Goal: Communication & Community: Answer question/provide support

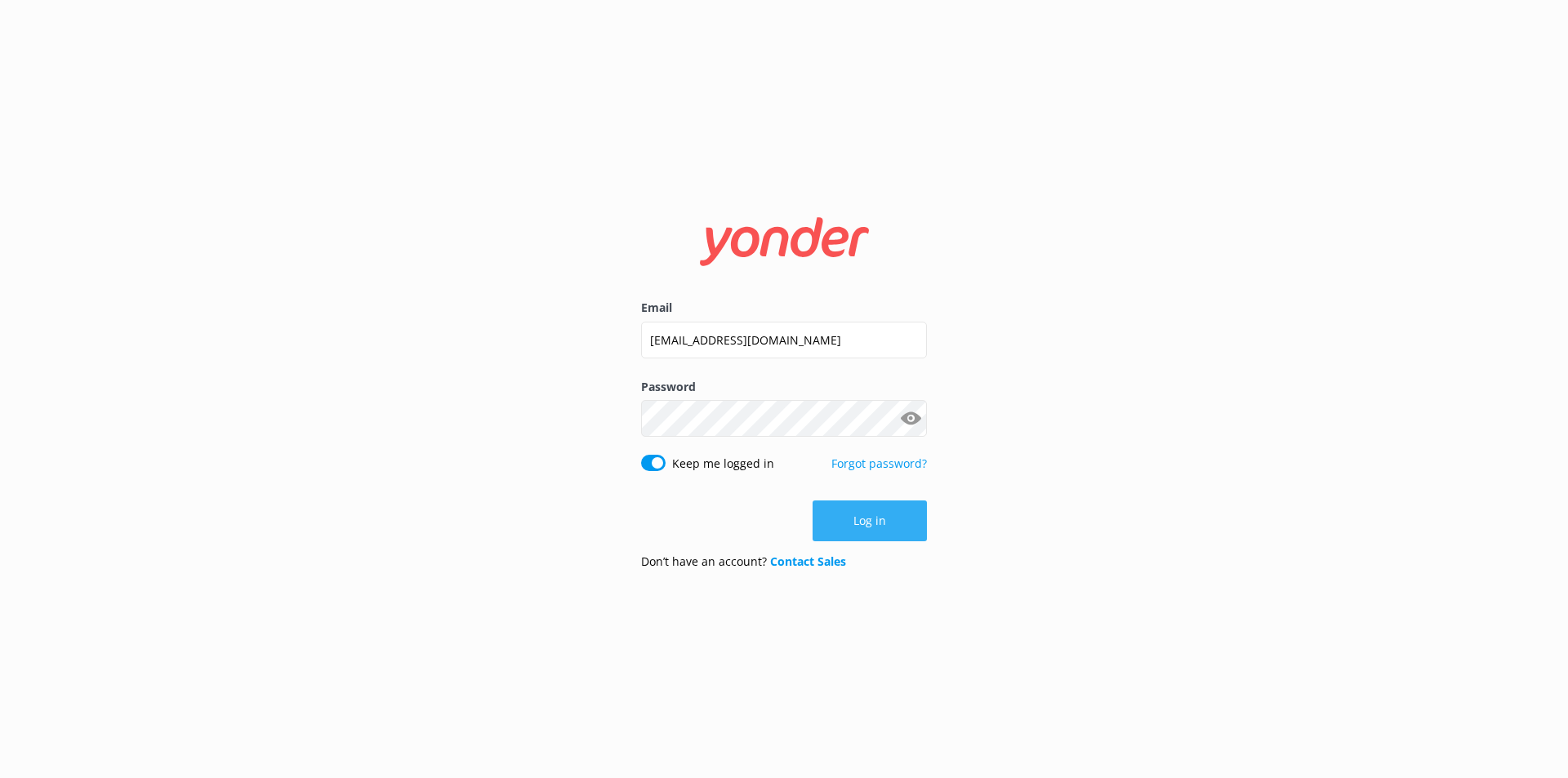
click at [907, 527] on button "Log in" at bounding box center [869, 521] width 114 height 41
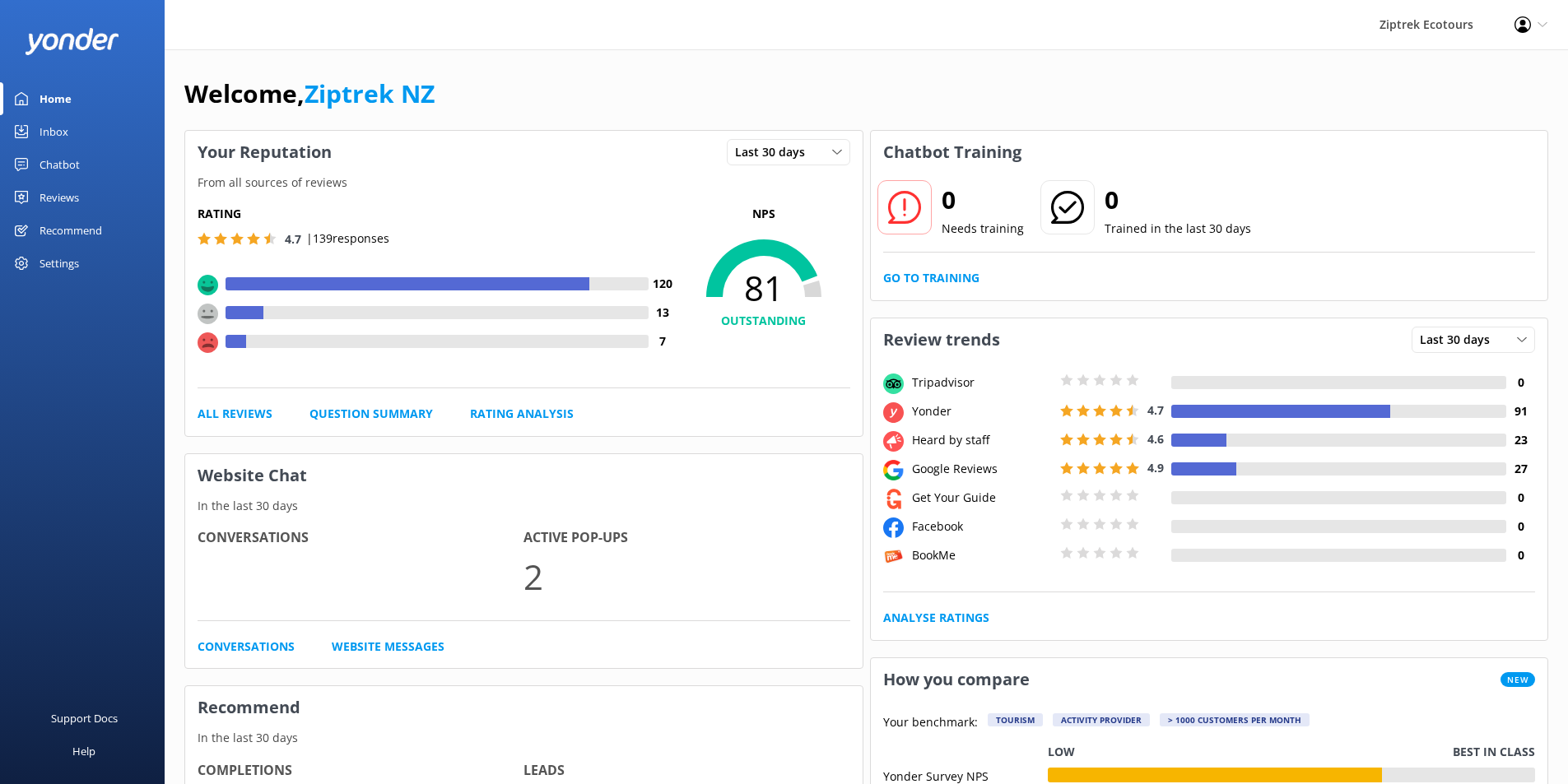
click at [93, 202] on link "Reviews" at bounding box center [82, 197] width 164 height 33
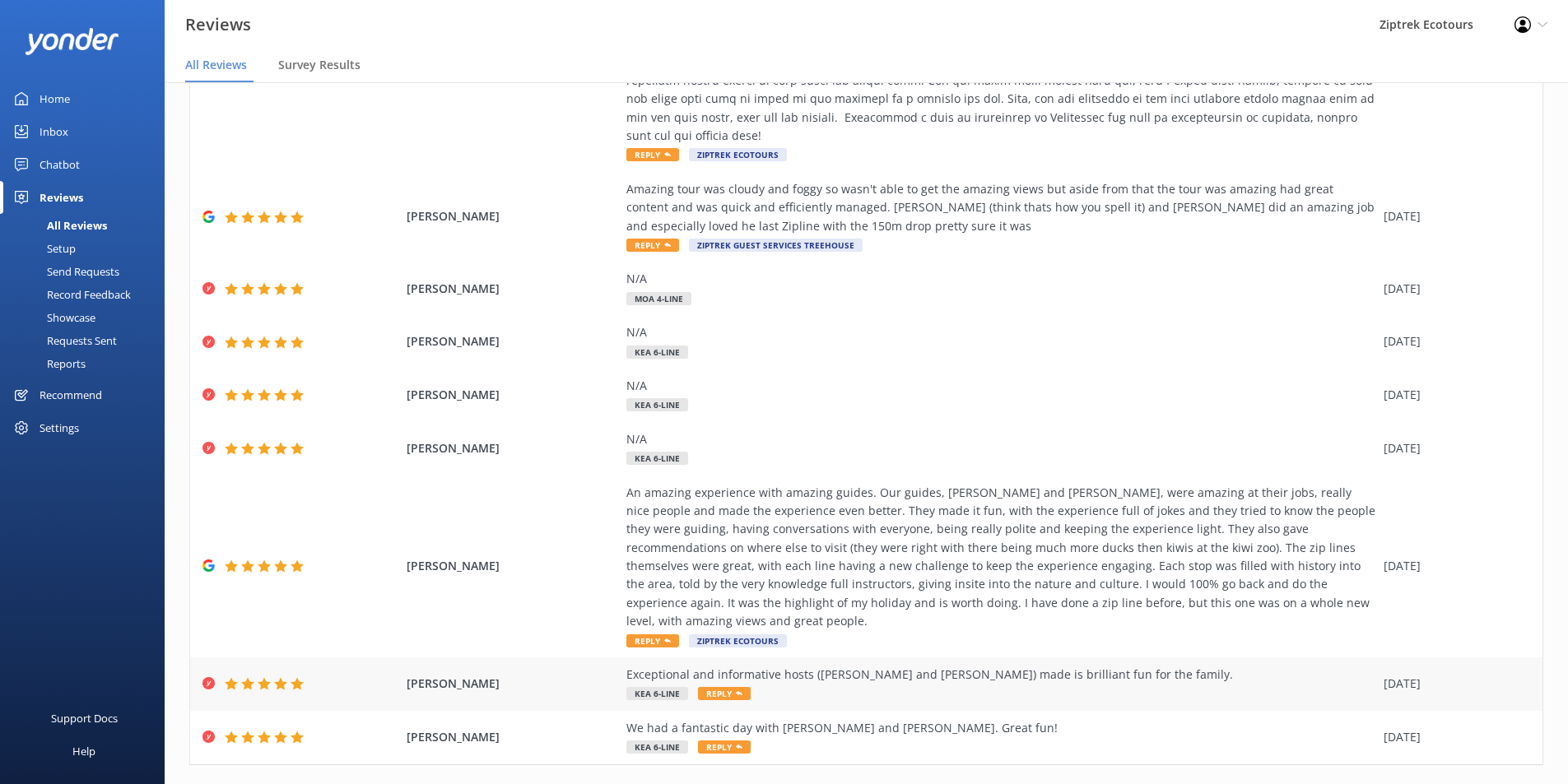
scroll to position [33, 0]
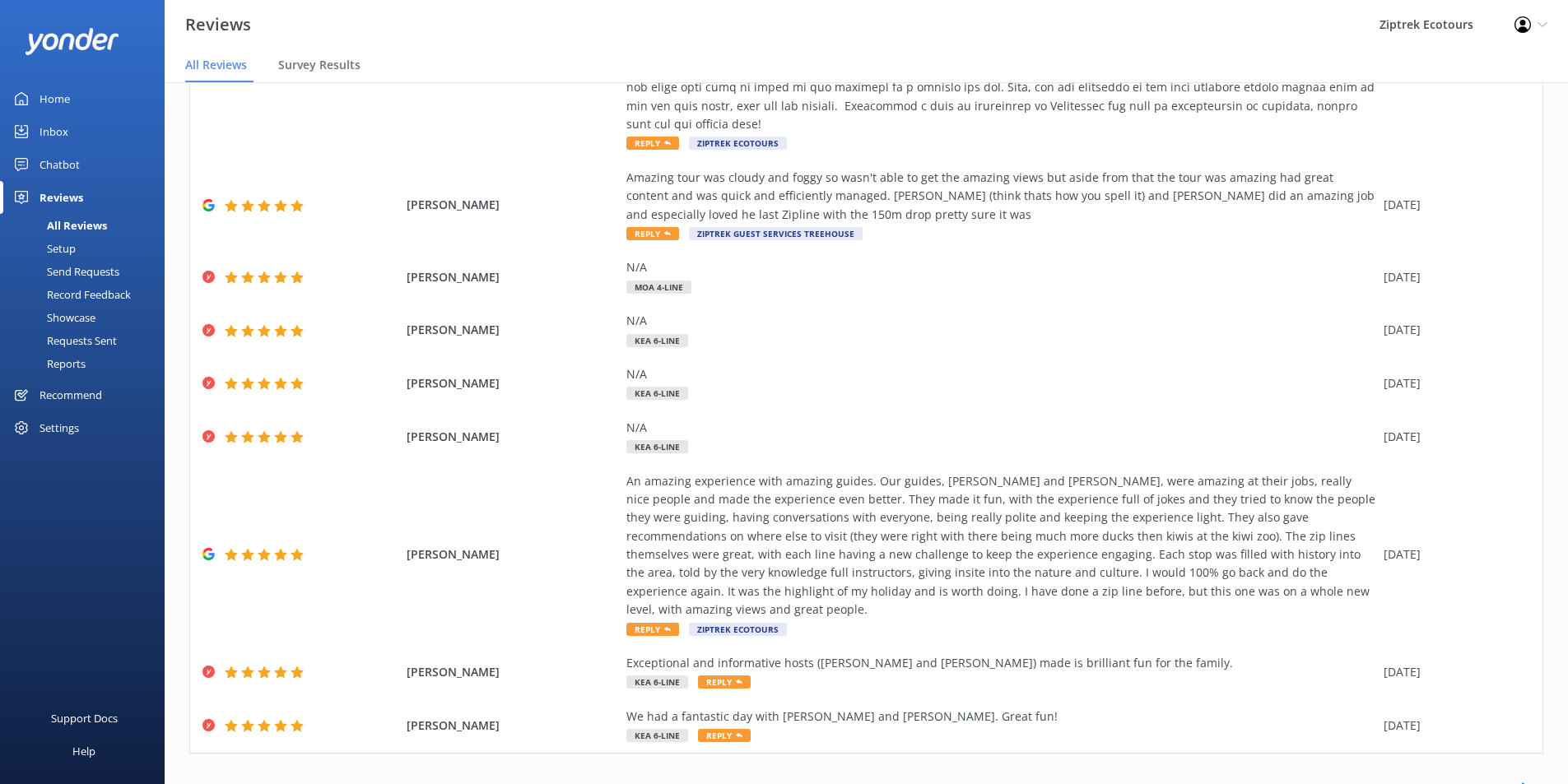
click at [1273, 780] on link "2" at bounding box center [1279, 787] width 22 height 16
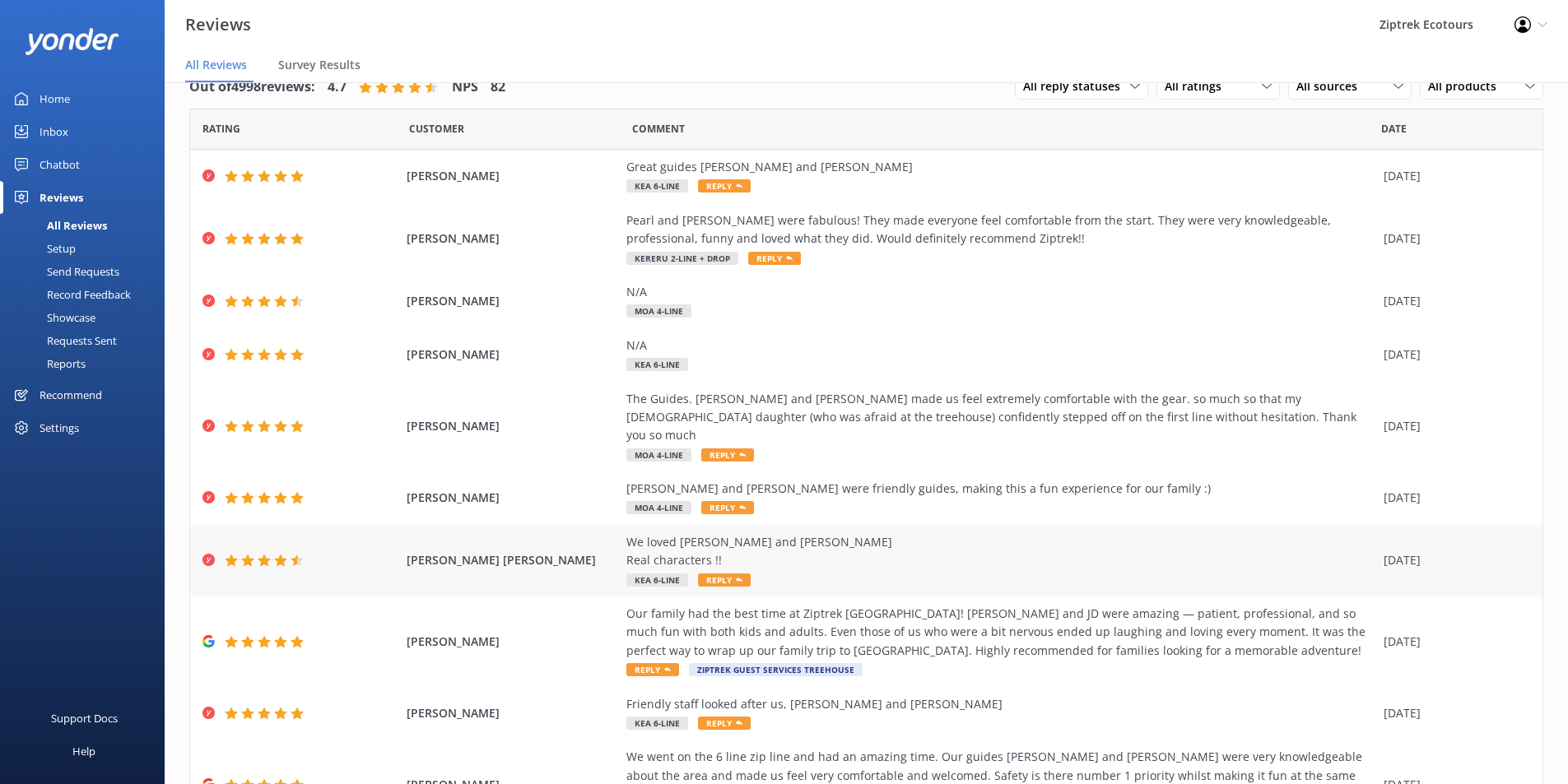
click at [1079, 572] on div "[PERSON_NAME] [PERSON_NAME] We loved [PERSON_NAME] and [PERSON_NAME] Real chara…" at bounding box center [866, 561] width 1352 height 72
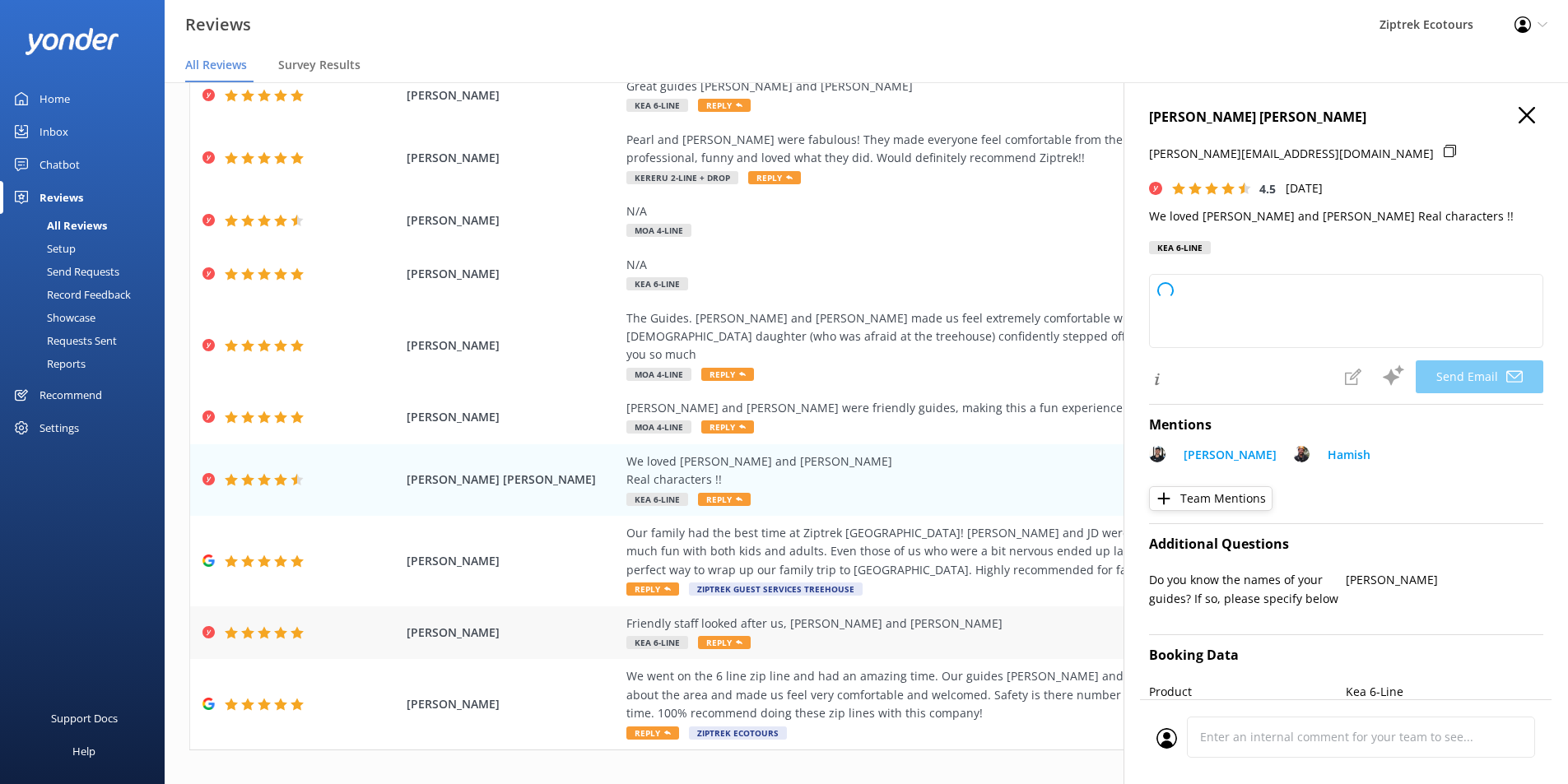
scroll to position [115, 0]
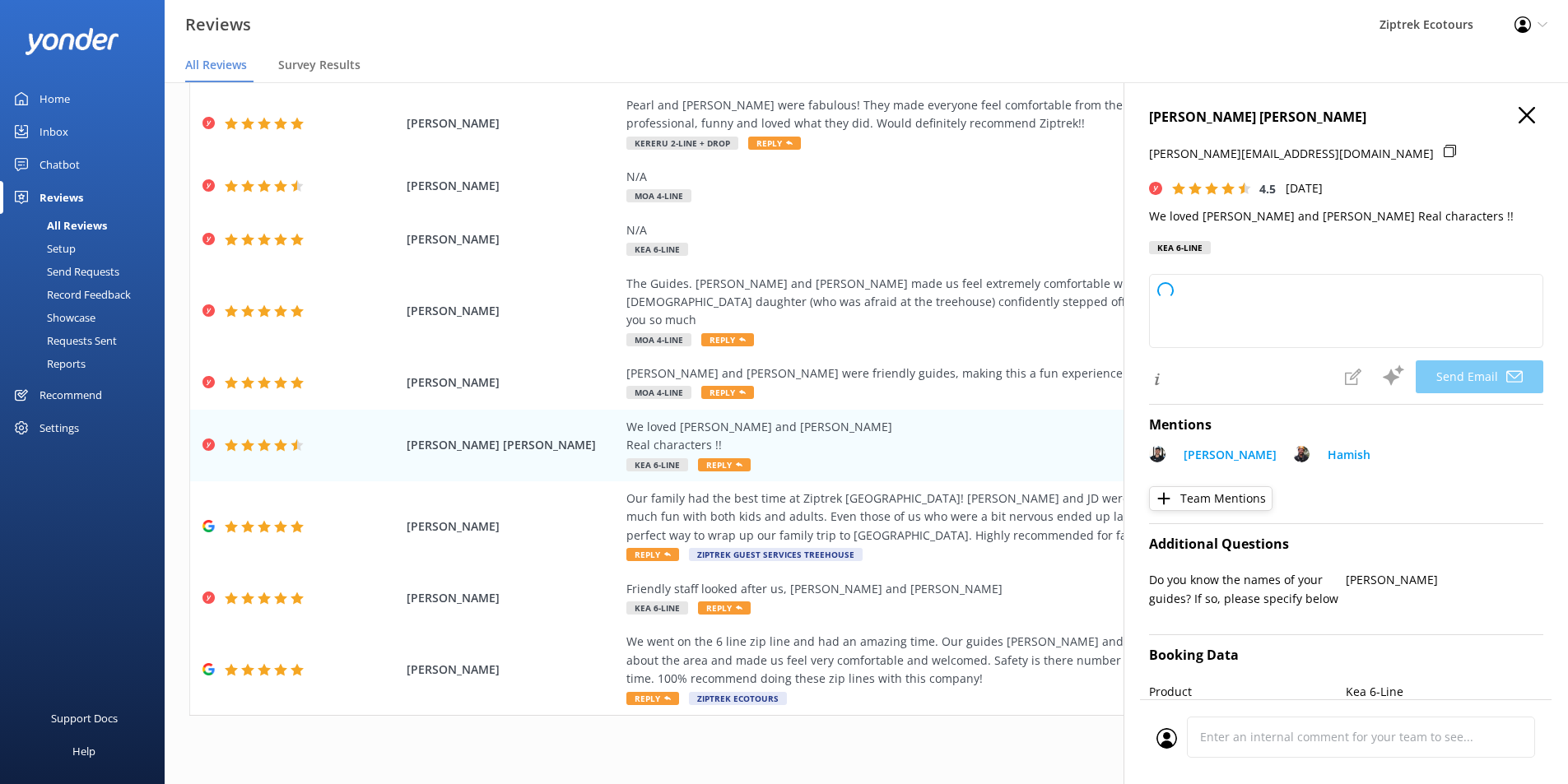
click at [1530, 133] on div "[PERSON_NAME] [PERSON_NAME] [PERSON_NAME][EMAIL_ADDRESS][DOMAIN_NAME] 4.5 [DATE…" at bounding box center [1346, 186] width 394 height 157
click at [1525, 115] on h4 "[PERSON_NAME] [PERSON_NAME]" at bounding box center [1346, 118] width 394 height 21
type textarea "Kia ora [PERSON_NAME], Thank you so much for your awesome review! We’re so glad…"
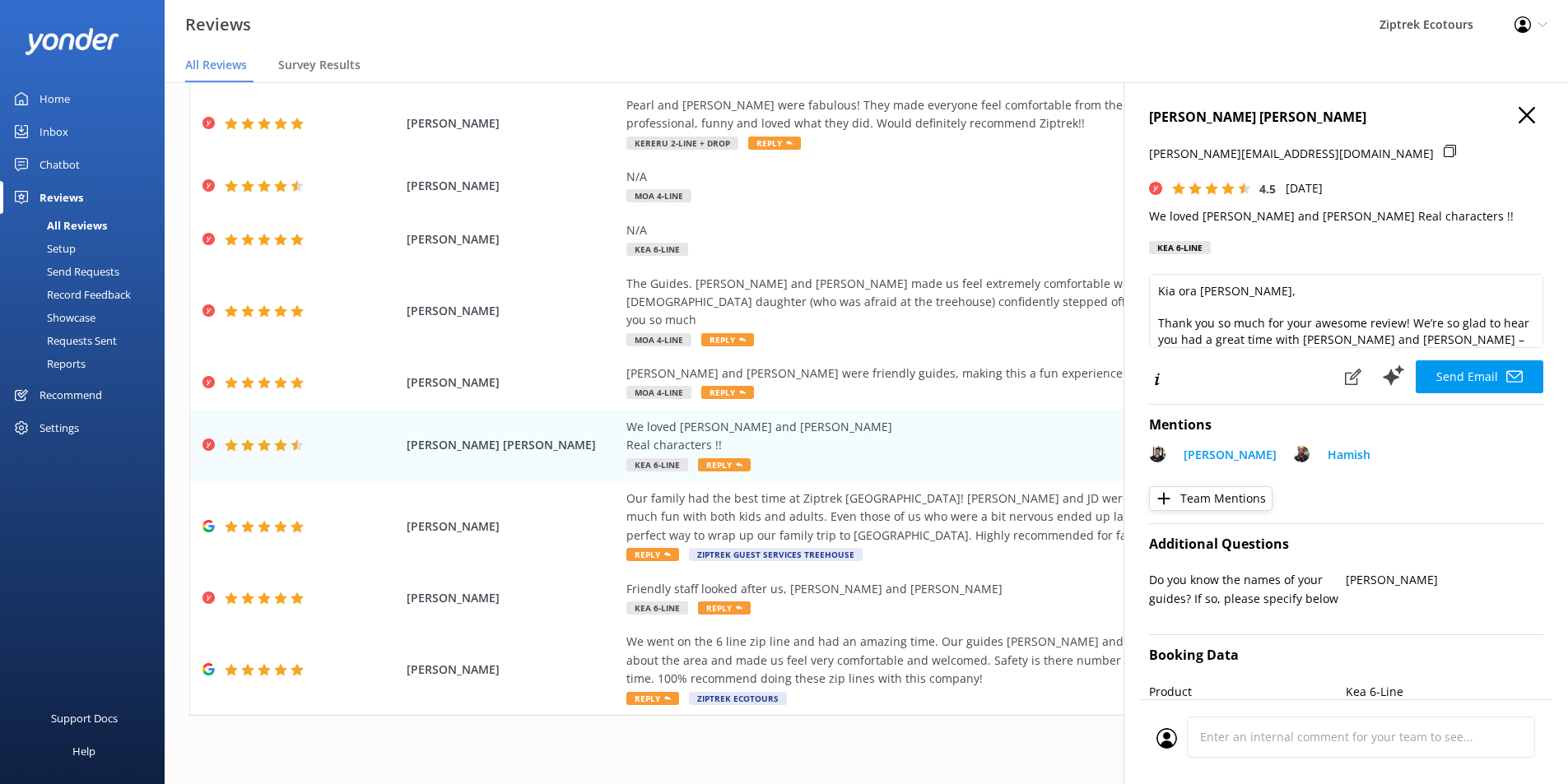
click at [1498, 115] on h4 "[PERSON_NAME] [PERSON_NAME]" at bounding box center [1346, 118] width 394 height 21
click at [1490, 110] on h4 "[PERSON_NAME] [PERSON_NAME]" at bounding box center [1346, 118] width 394 height 21
click at [1502, 109] on h4 "[PERSON_NAME] [PERSON_NAME]" at bounding box center [1346, 118] width 394 height 21
click at [1518, 113] on icon "button" at bounding box center [1527, 116] width 17 height 17
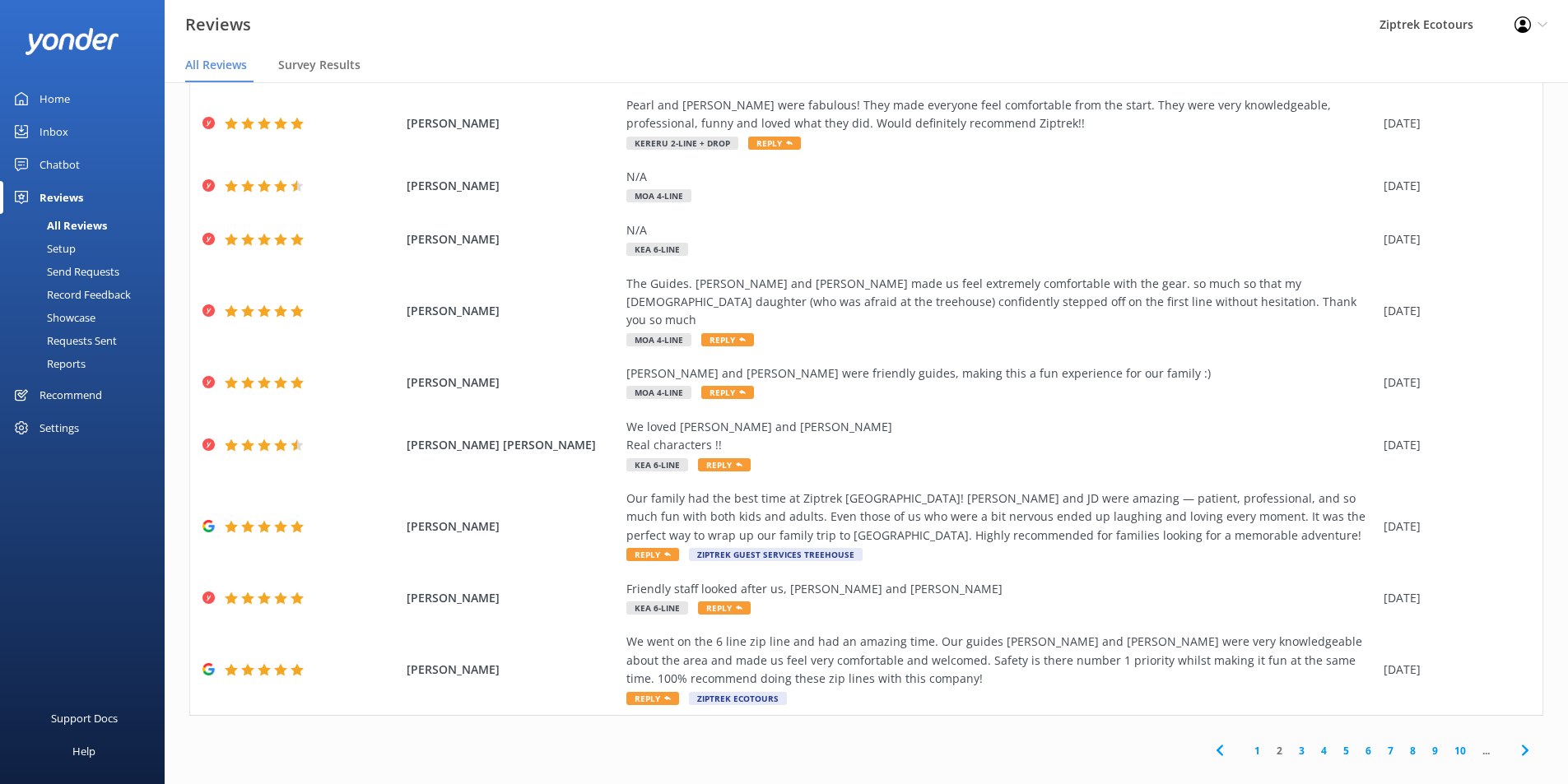
click at [1292, 744] on link "3" at bounding box center [1301, 751] width 22 height 16
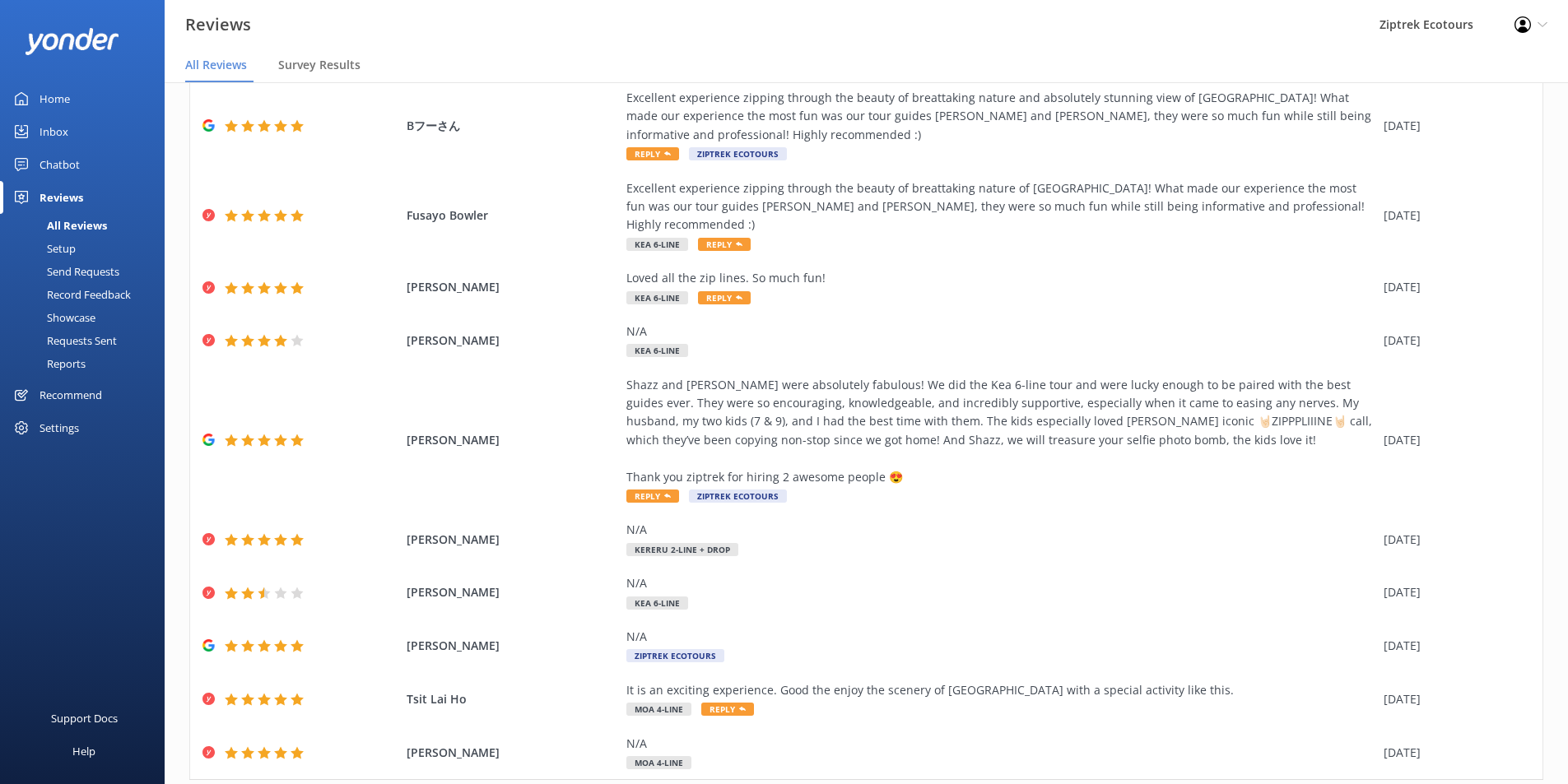
scroll to position [133, 0]
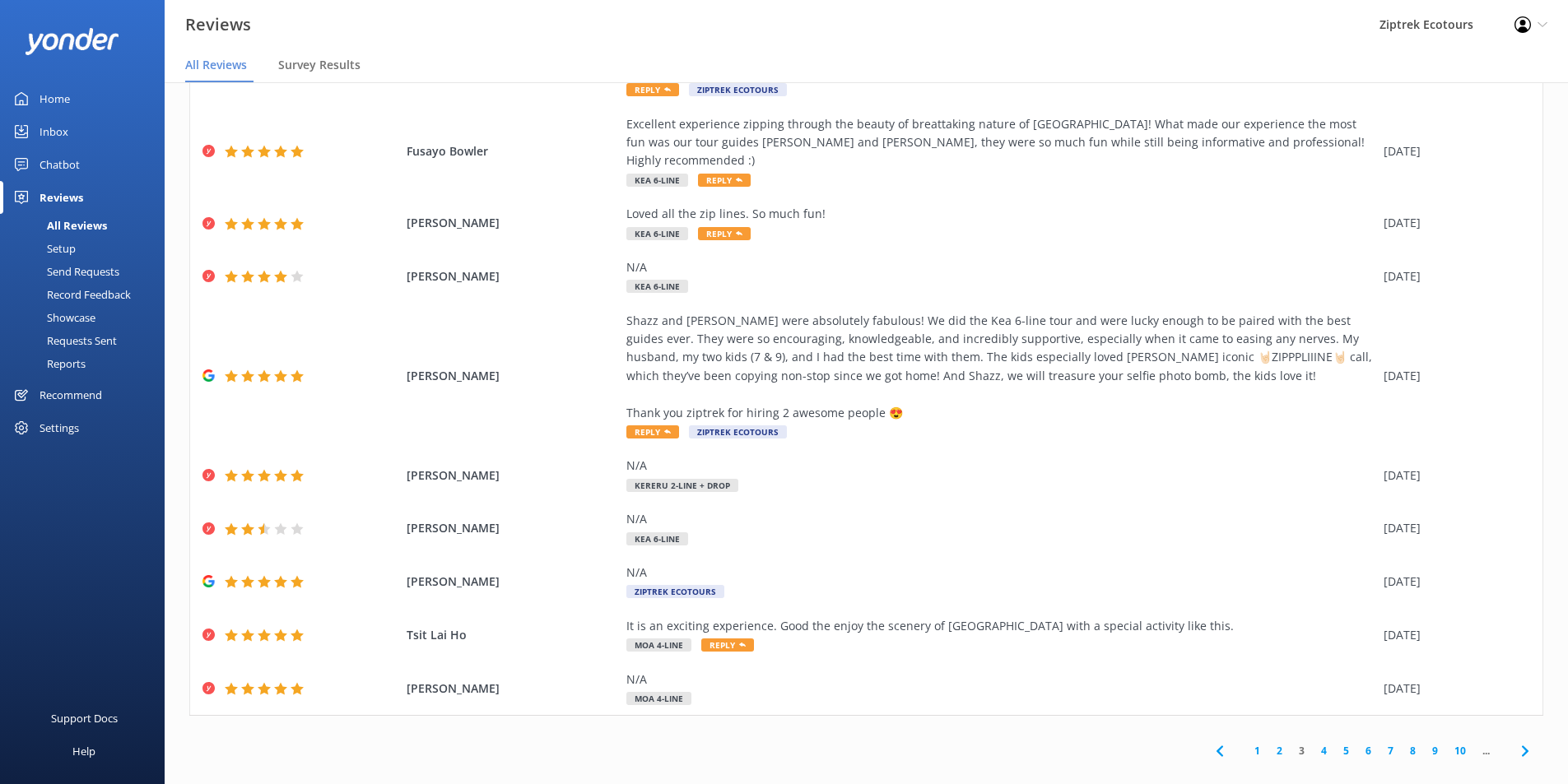
click at [1313, 744] on link "4" at bounding box center [1323, 751] width 22 height 16
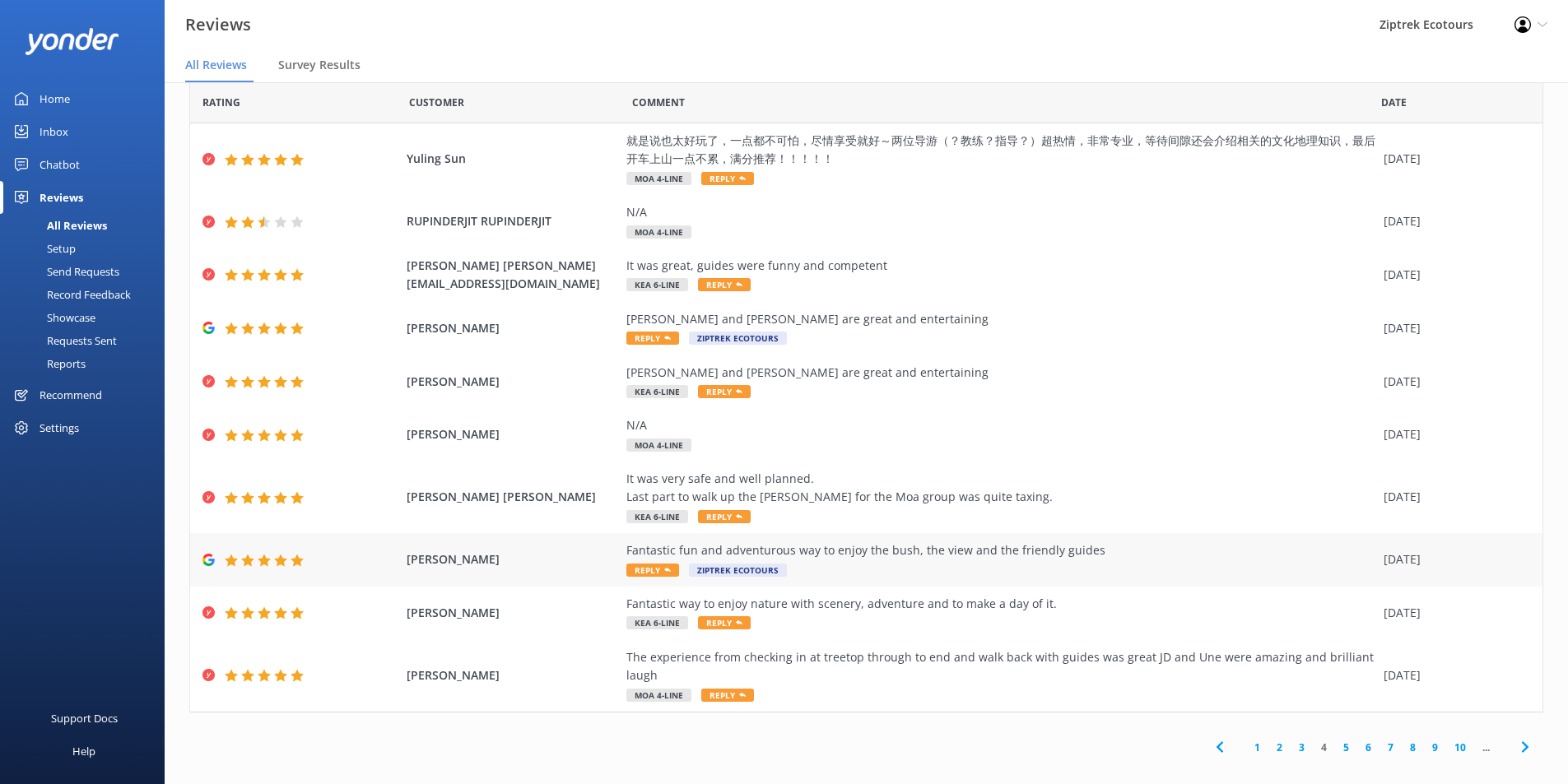
scroll to position [41, 0]
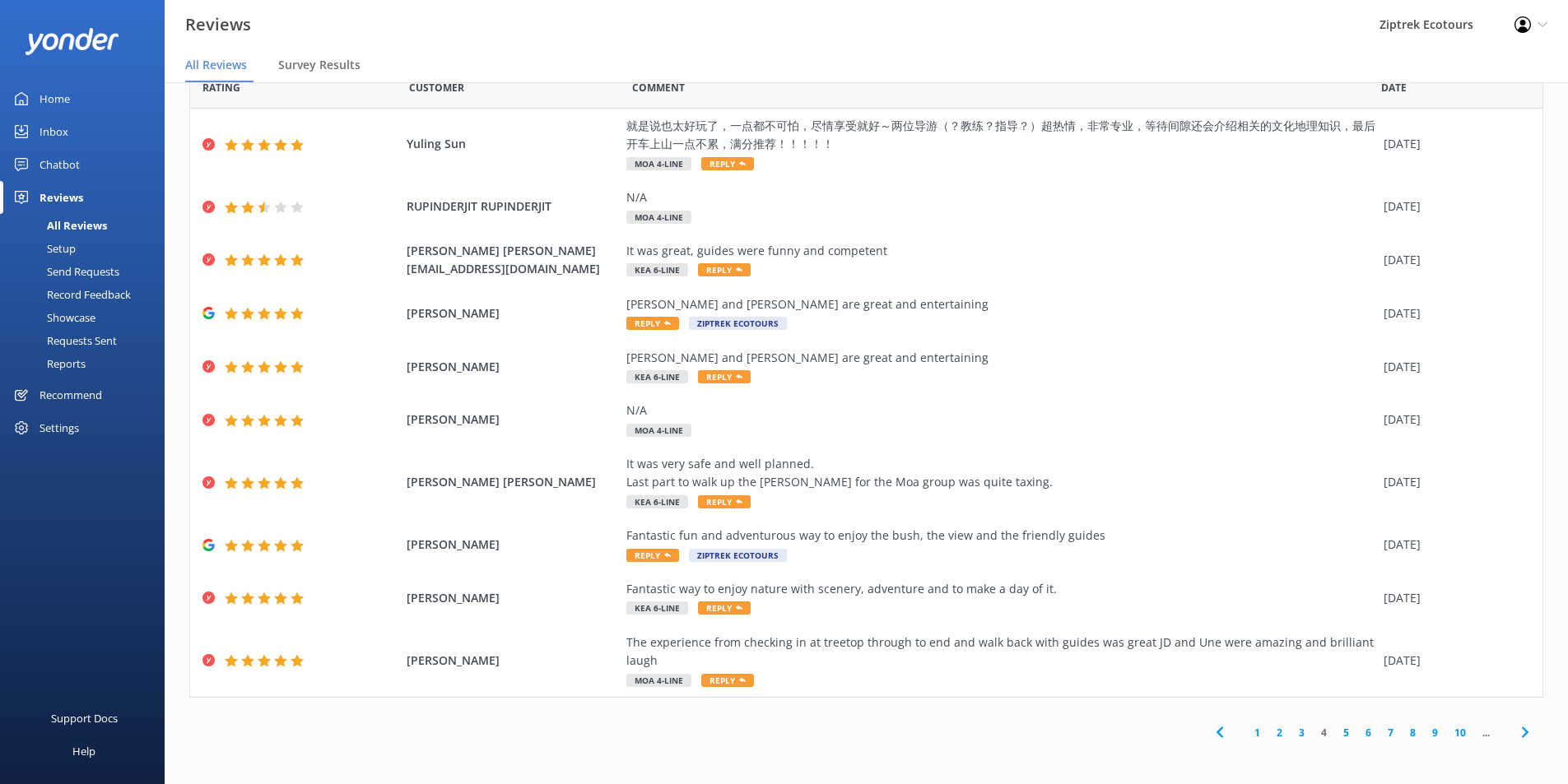
click at [1335, 734] on link "5" at bounding box center [1346, 733] width 22 height 16
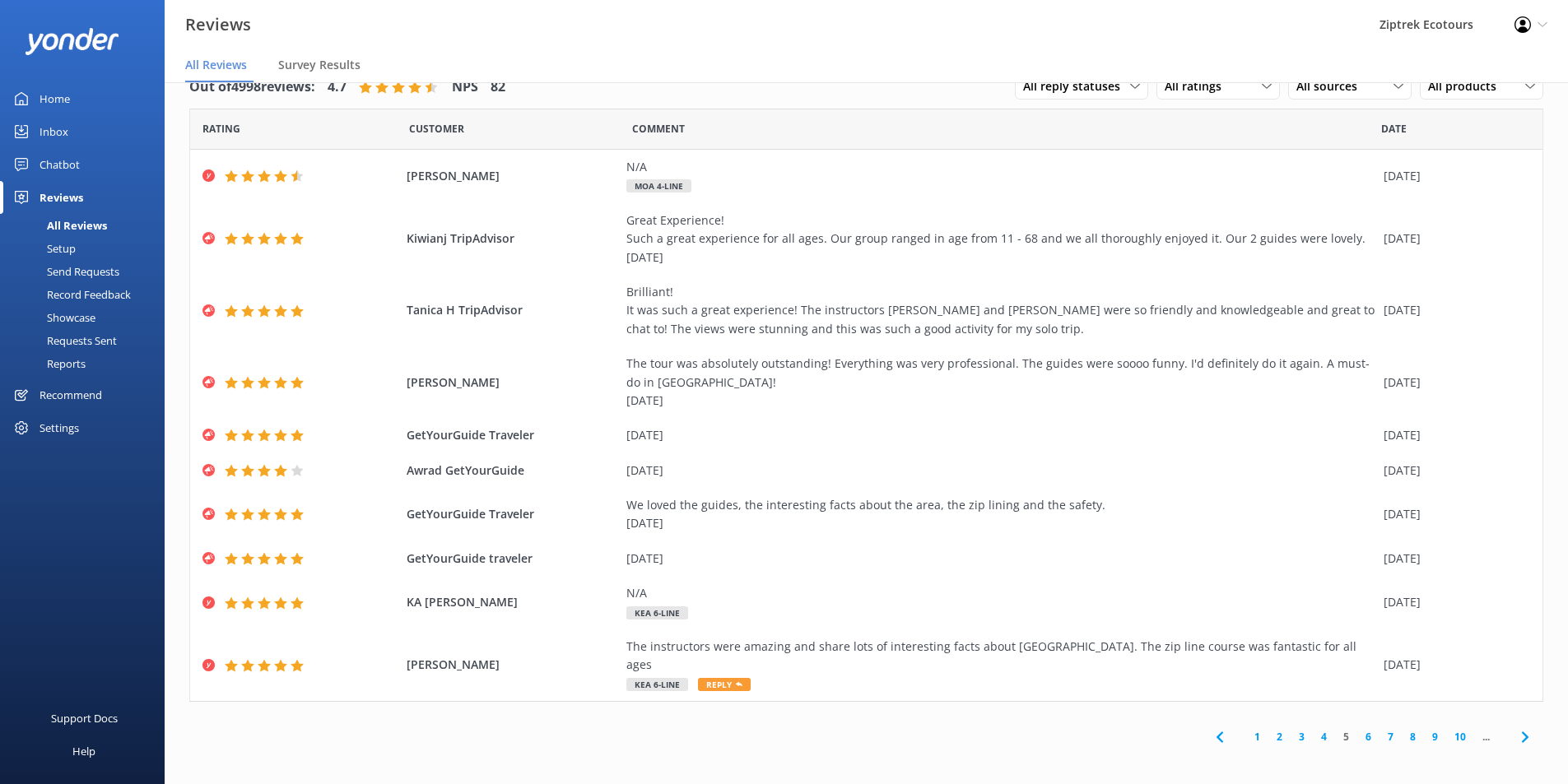
click at [1321, 729] on link "4" at bounding box center [1323, 737] width 22 height 16
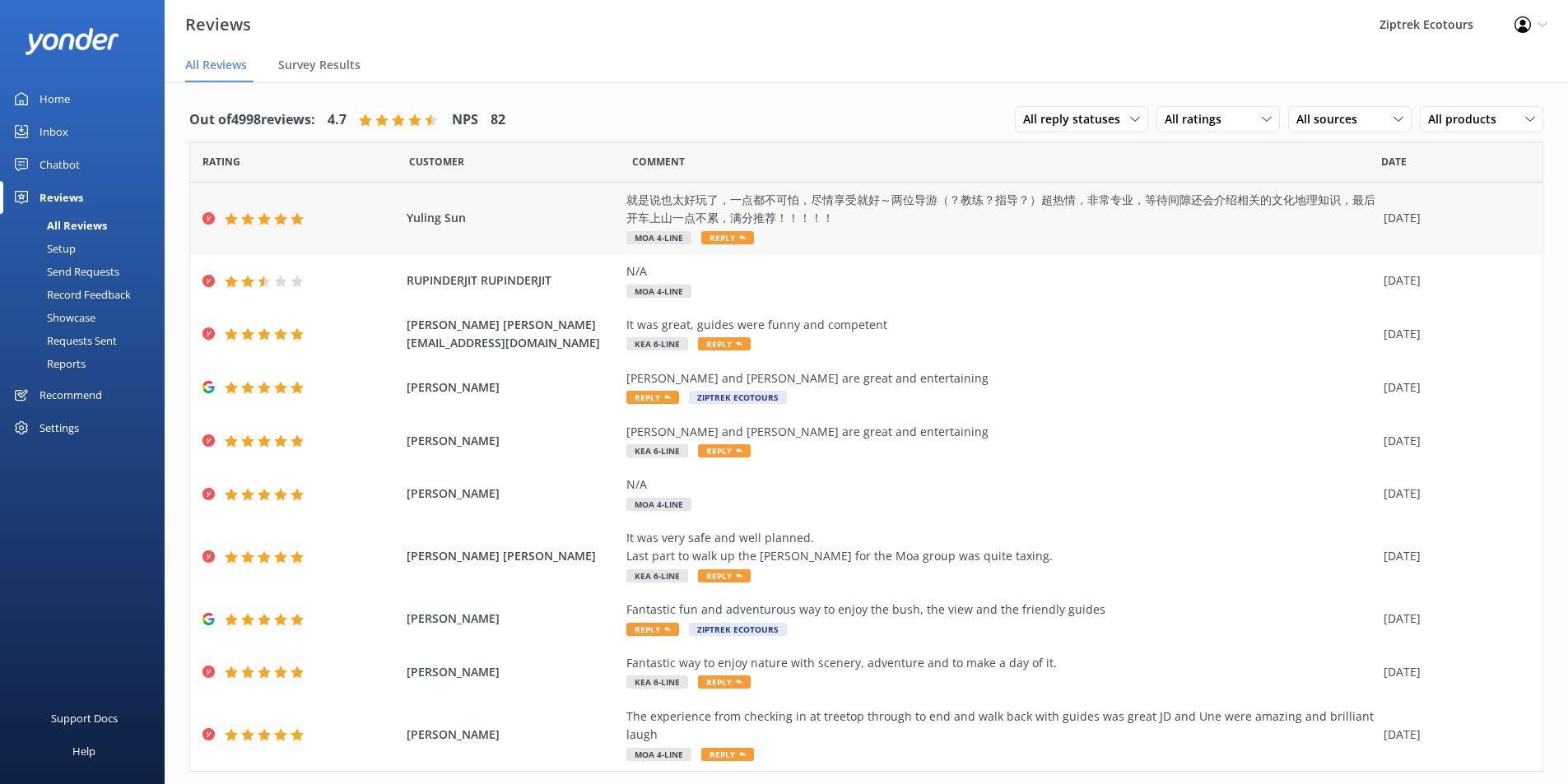
click at [791, 221] on div "就是说也太好玩了，一点都不可怕，尽情享受就好～两位导游（？教练？指导？）超热情，非常专业，等待间隙还会介绍相关的文化地理知识，最后开车上山一点不累，满分推荐！…" at bounding box center [1000, 209] width 749 height 37
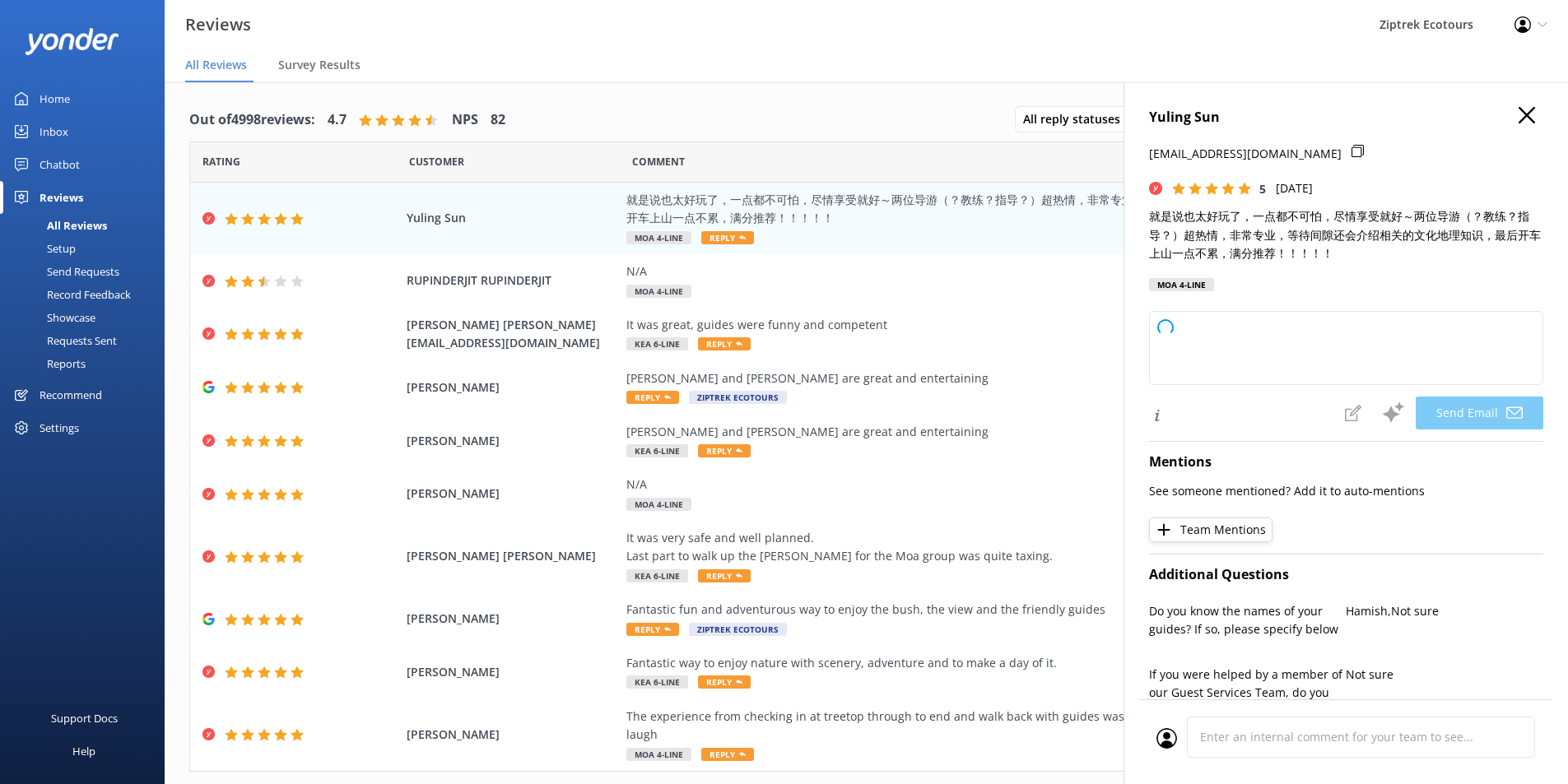
click at [1518, 113] on icon "button" at bounding box center [1527, 116] width 17 height 17
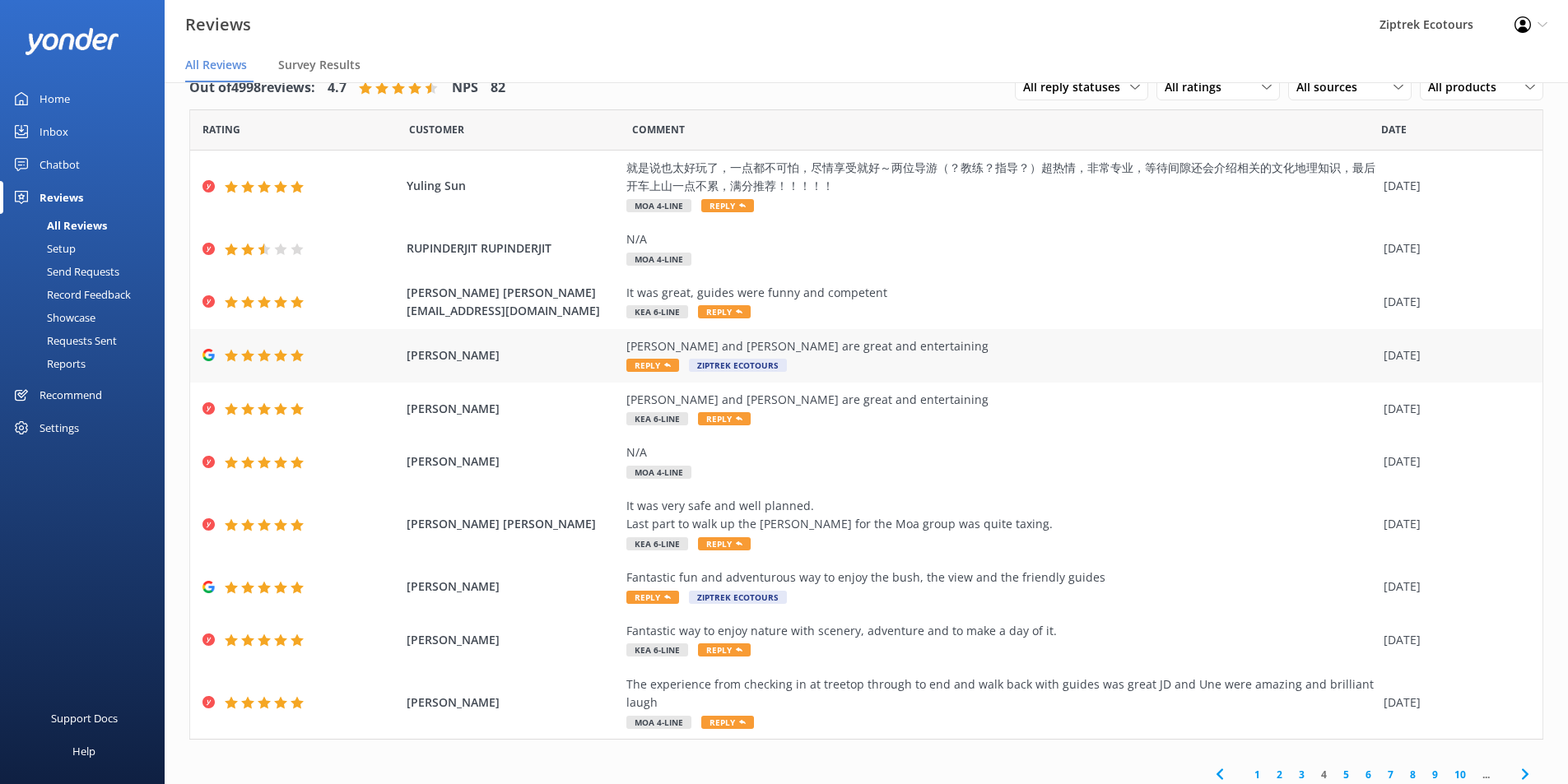
scroll to position [41, 0]
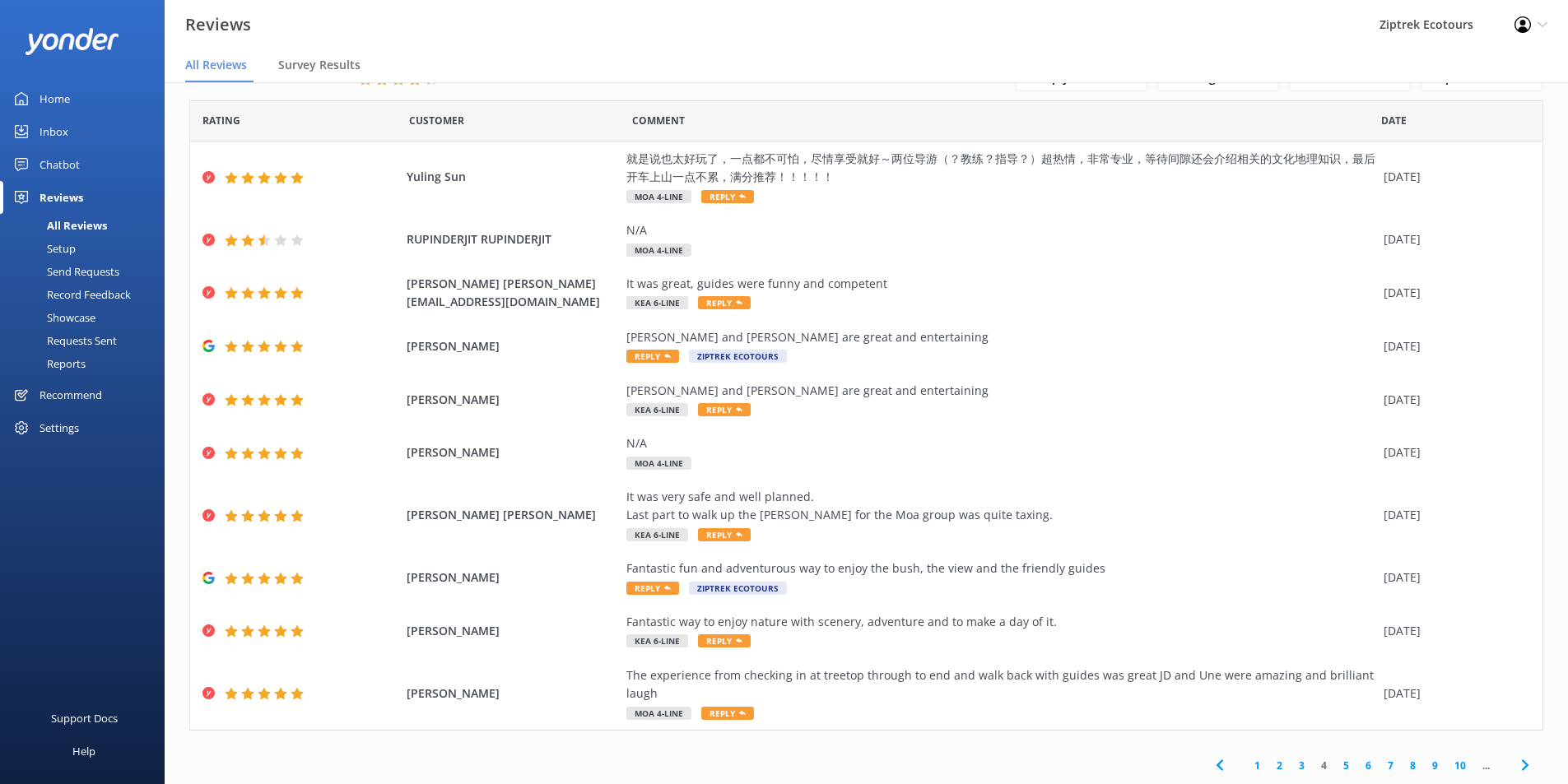
click at [1290, 767] on link "3" at bounding box center [1301, 766] width 22 height 16
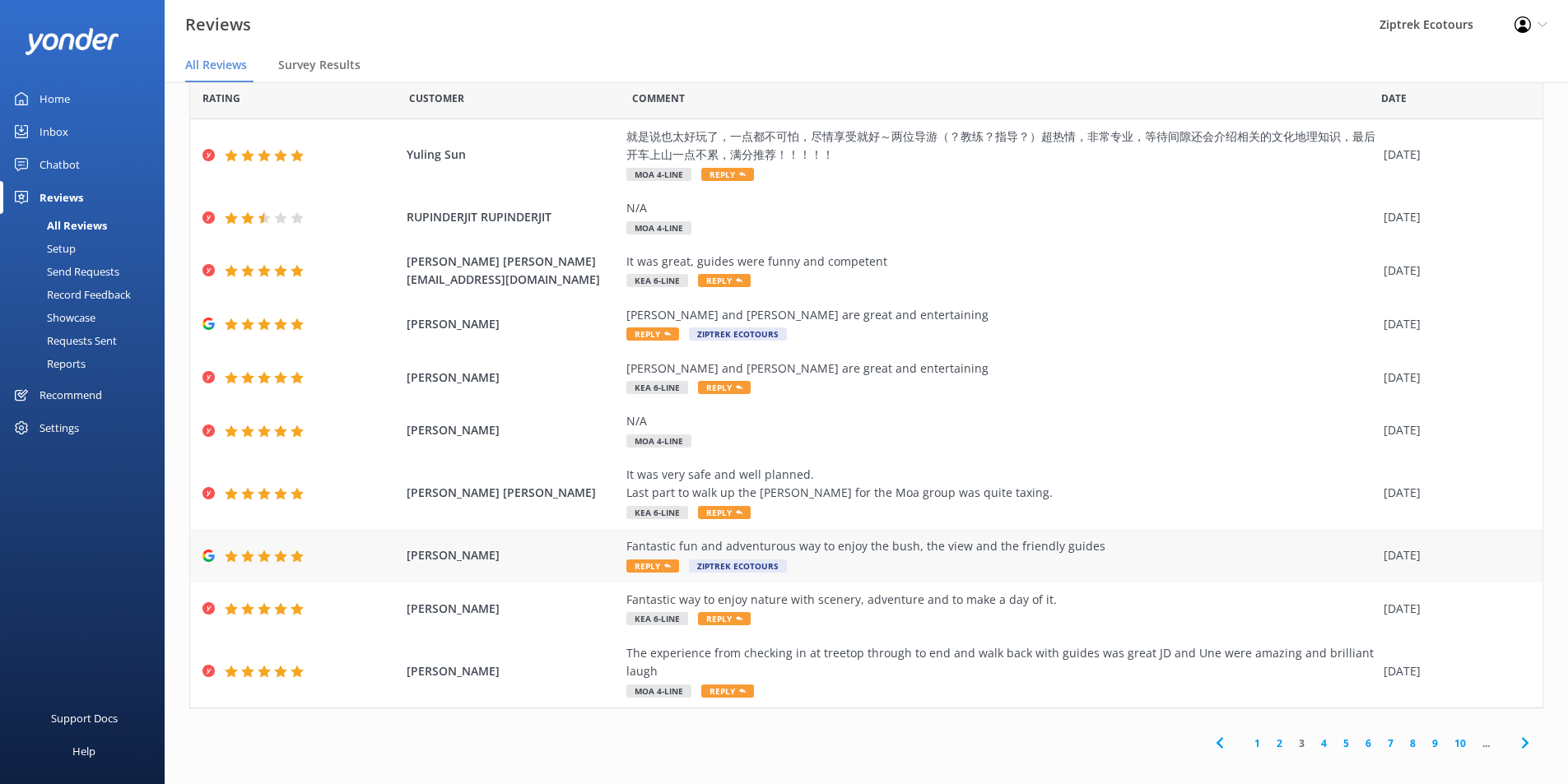
scroll to position [33, 0]
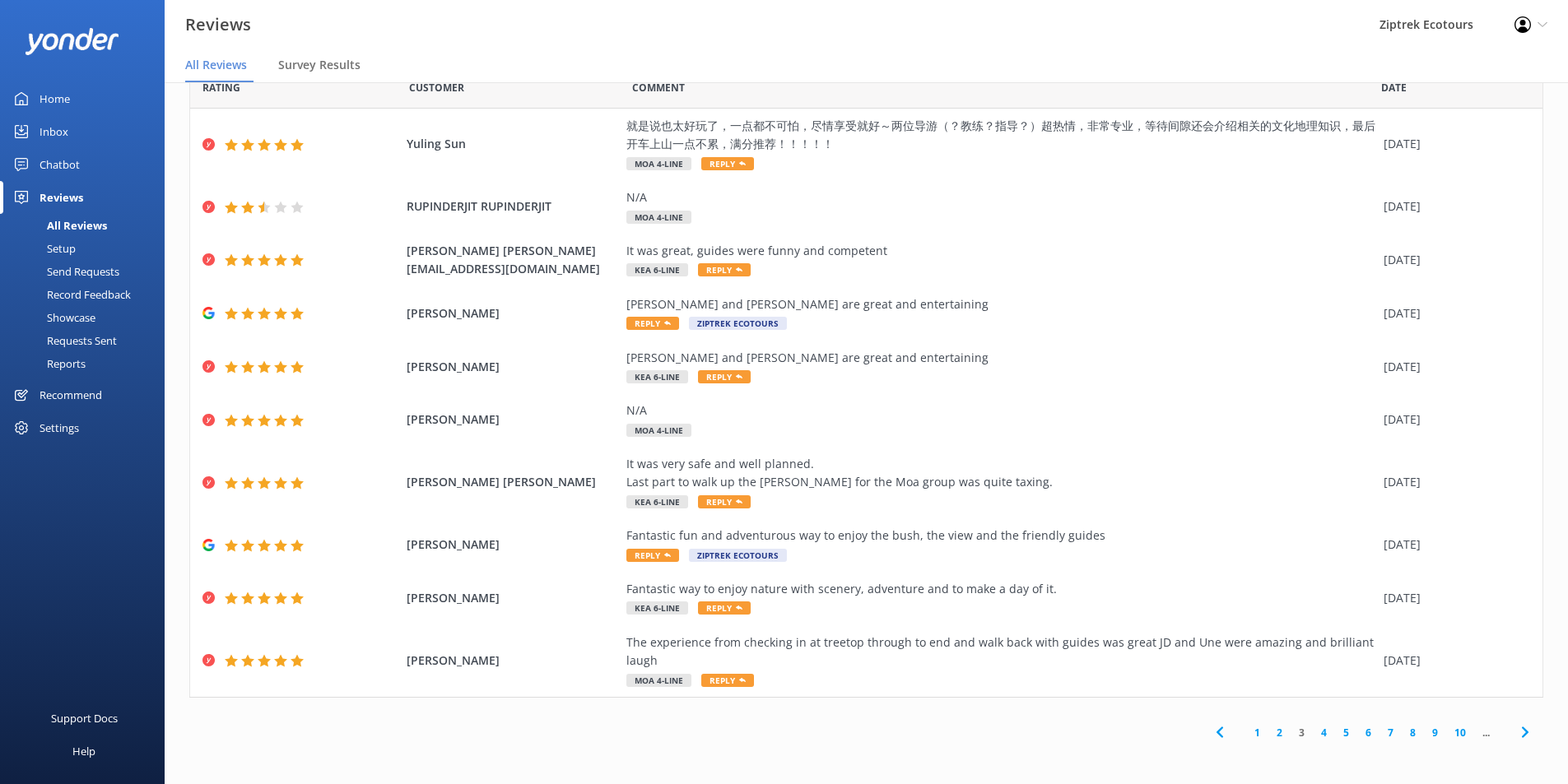
click at [1290, 733] on link "3" at bounding box center [1301, 733] width 22 height 16
click at [1290, 731] on link "3" at bounding box center [1301, 733] width 22 height 16
click at [1273, 734] on link "2" at bounding box center [1279, 733] width 22 height 16
click at [1294, 734] on link "3" at bounding box center [1301, 733] width 22 height 16
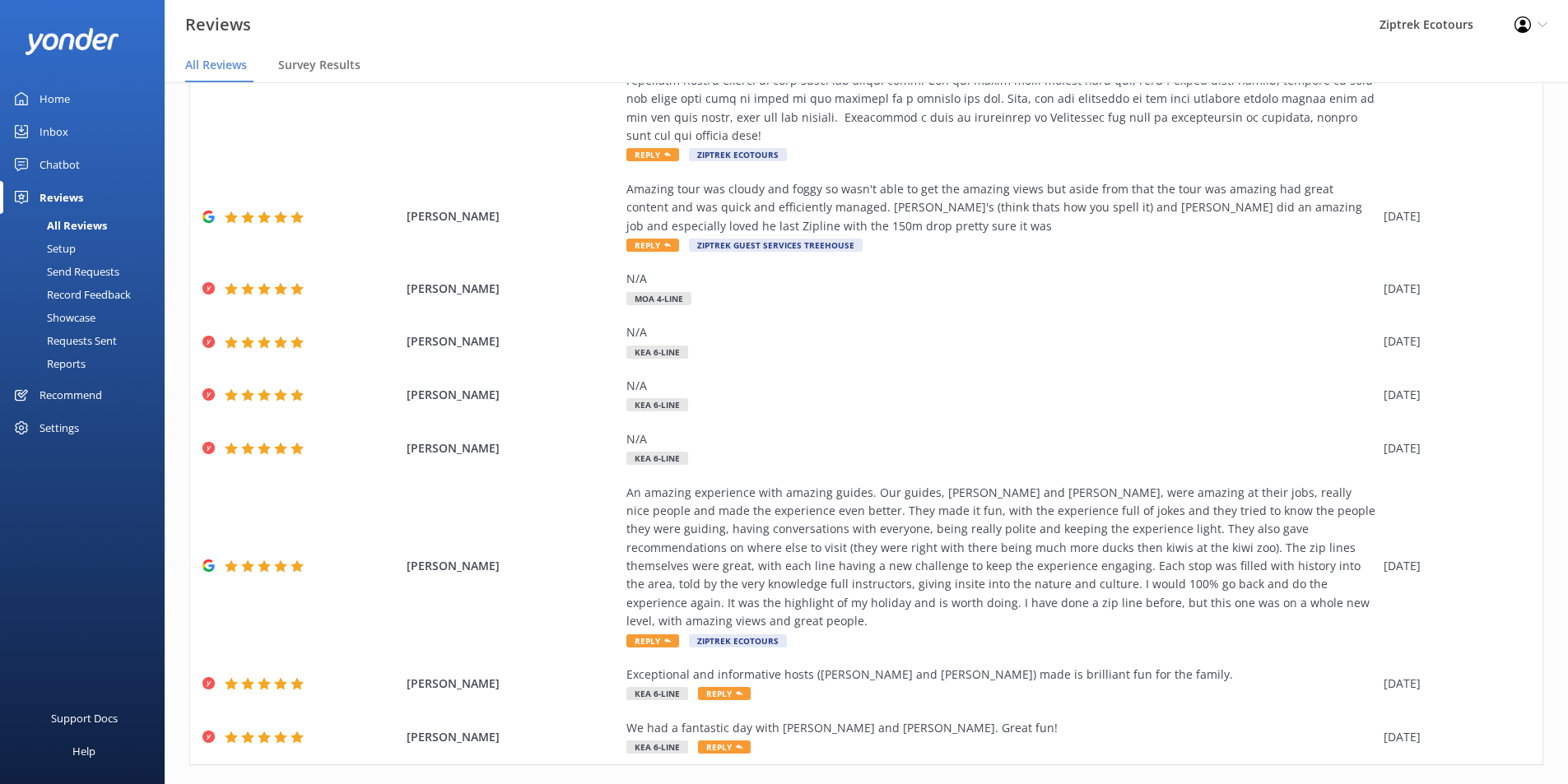
scroll to position [33, 0]
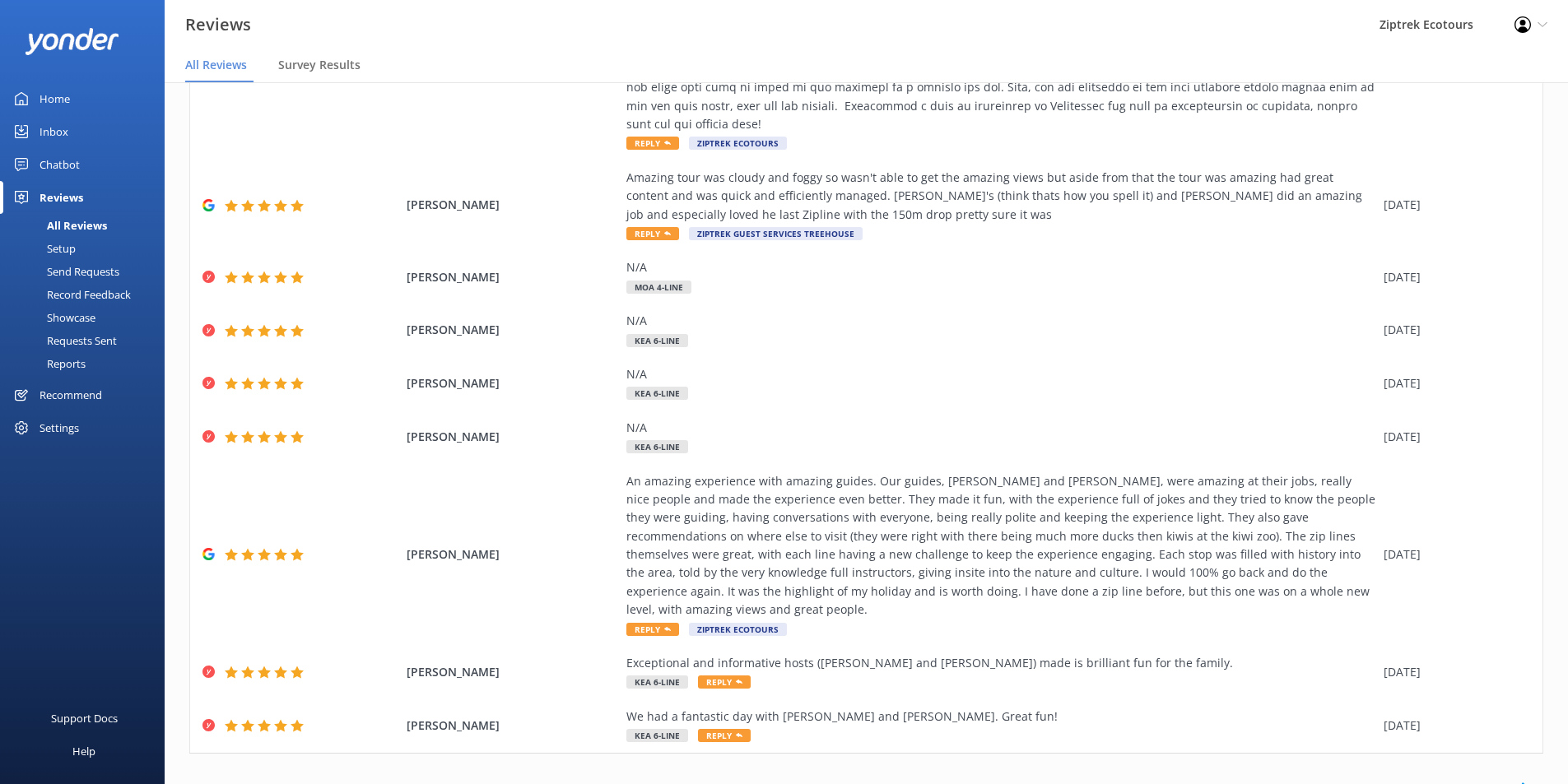
click at [1290, 780] on link "3" at bounding box center [1301, 787] width 22 height 16
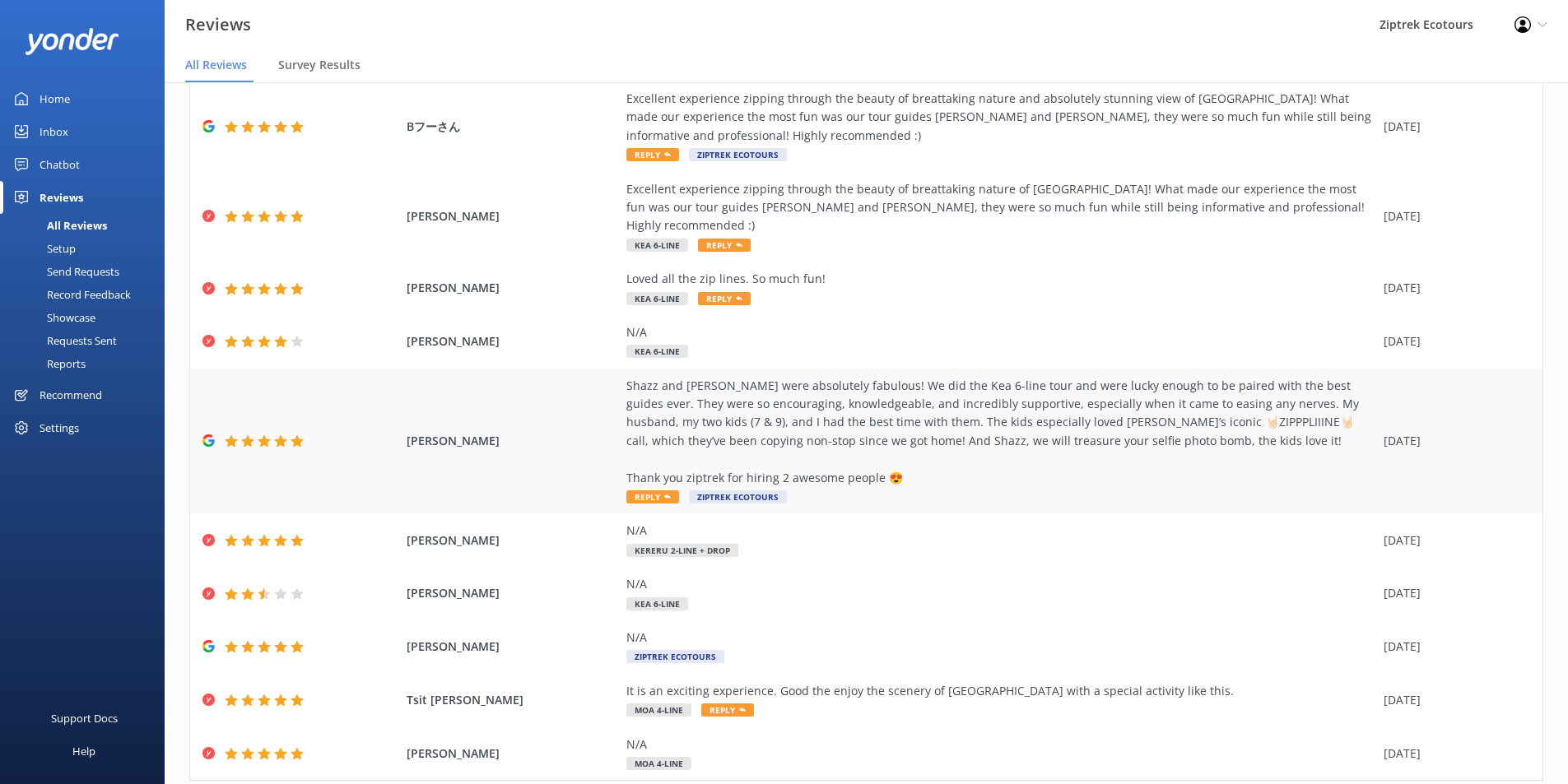
scroll to position [133, 0]
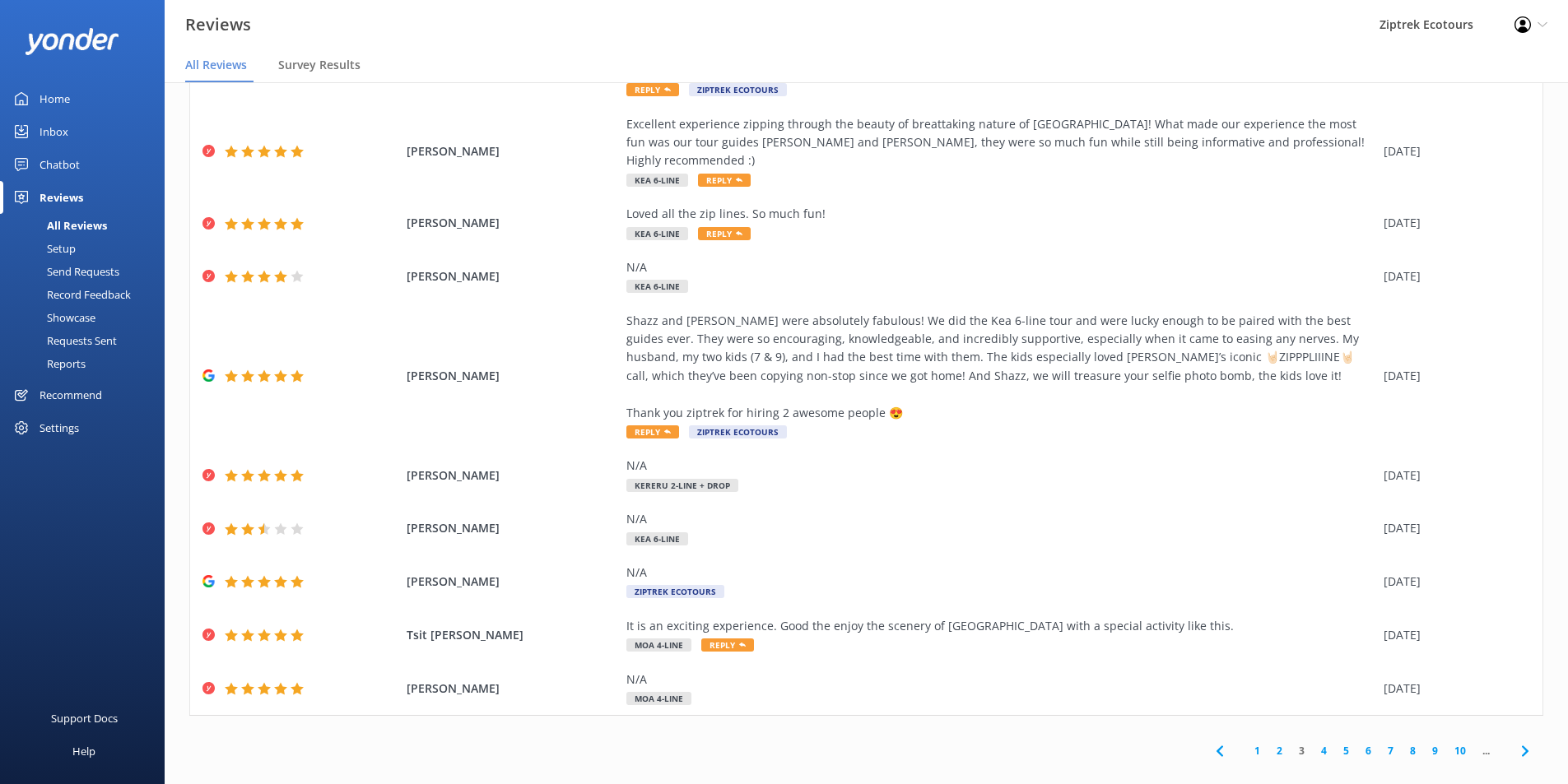
click at [1270, 744] on link "2" at bounding box center [1279, 751] width 22 height 16
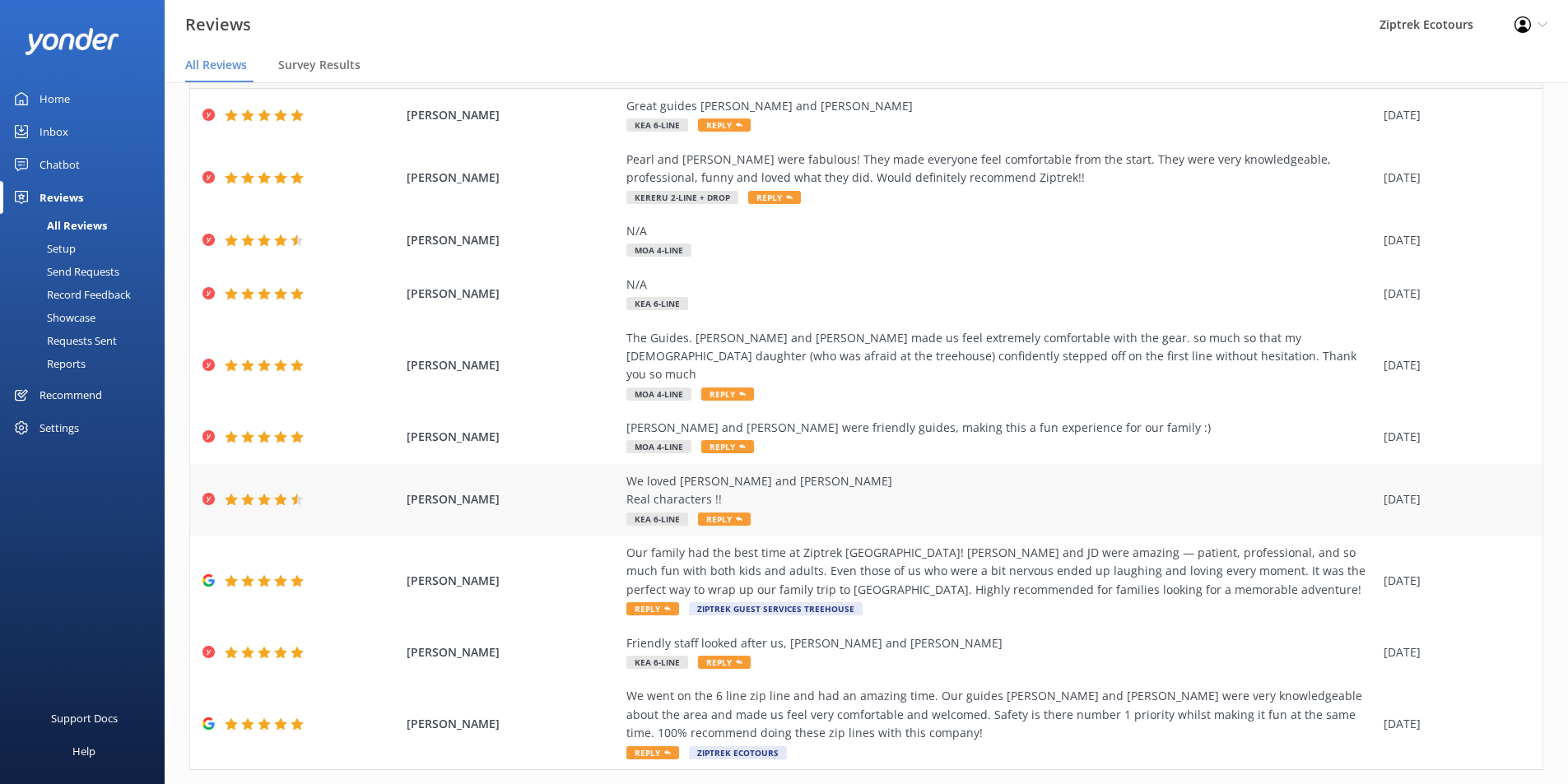
scroll to position [115, 0]
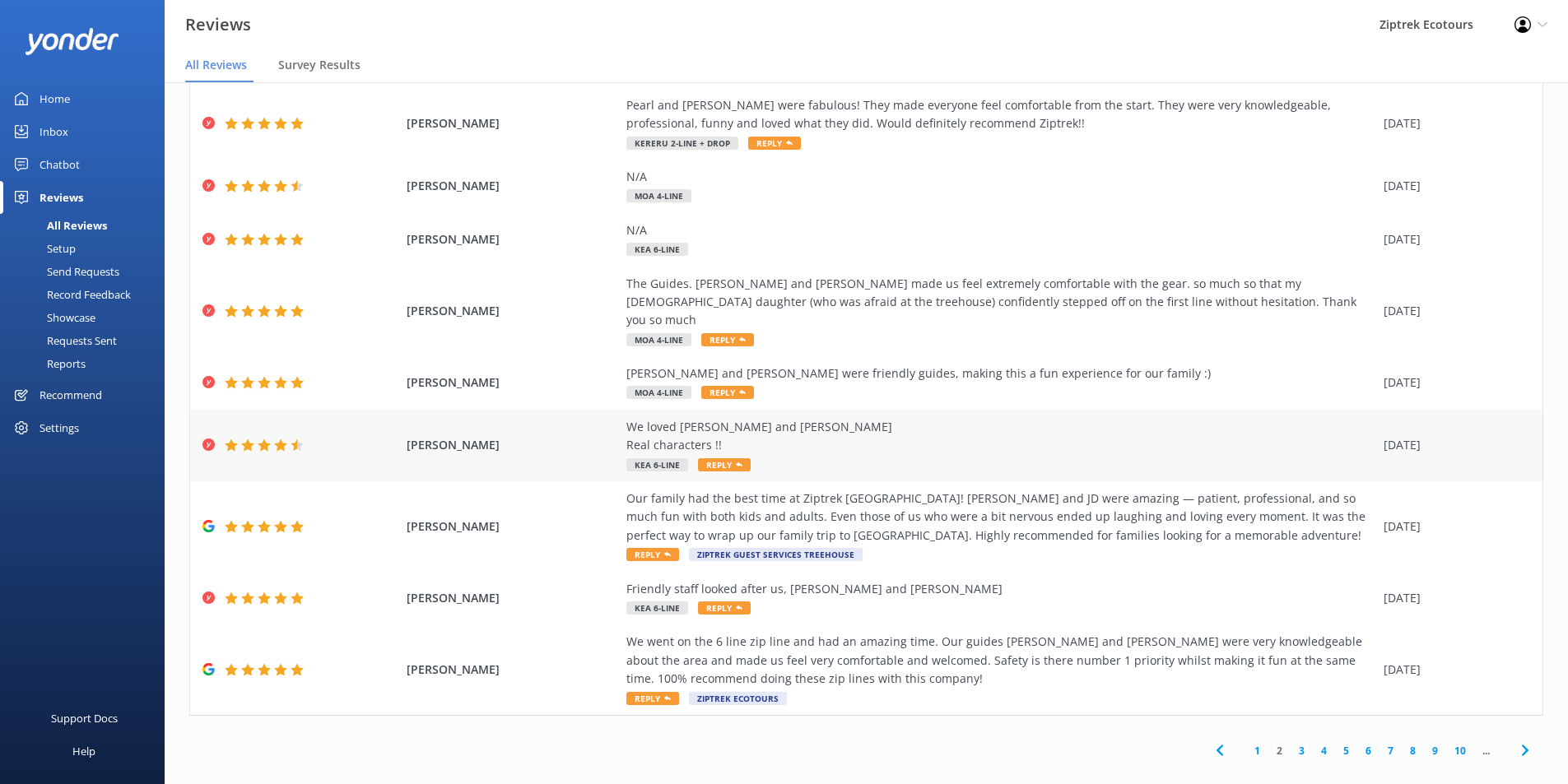
click at [922, 398] on div "Rating Customer Comment Date Tim Hartin Great guides Hamish and Lillie Kea 6-Li…" at bounding box center [866, 354] width 1354 height 722
click at [1059, 410] on div "[PERSON_NAME] [PERSON_NAME] We loved [PERSON_NAME] and [PERSON_NAME] Real chara…" at bounding box center [866, 445] width 1352 height 72
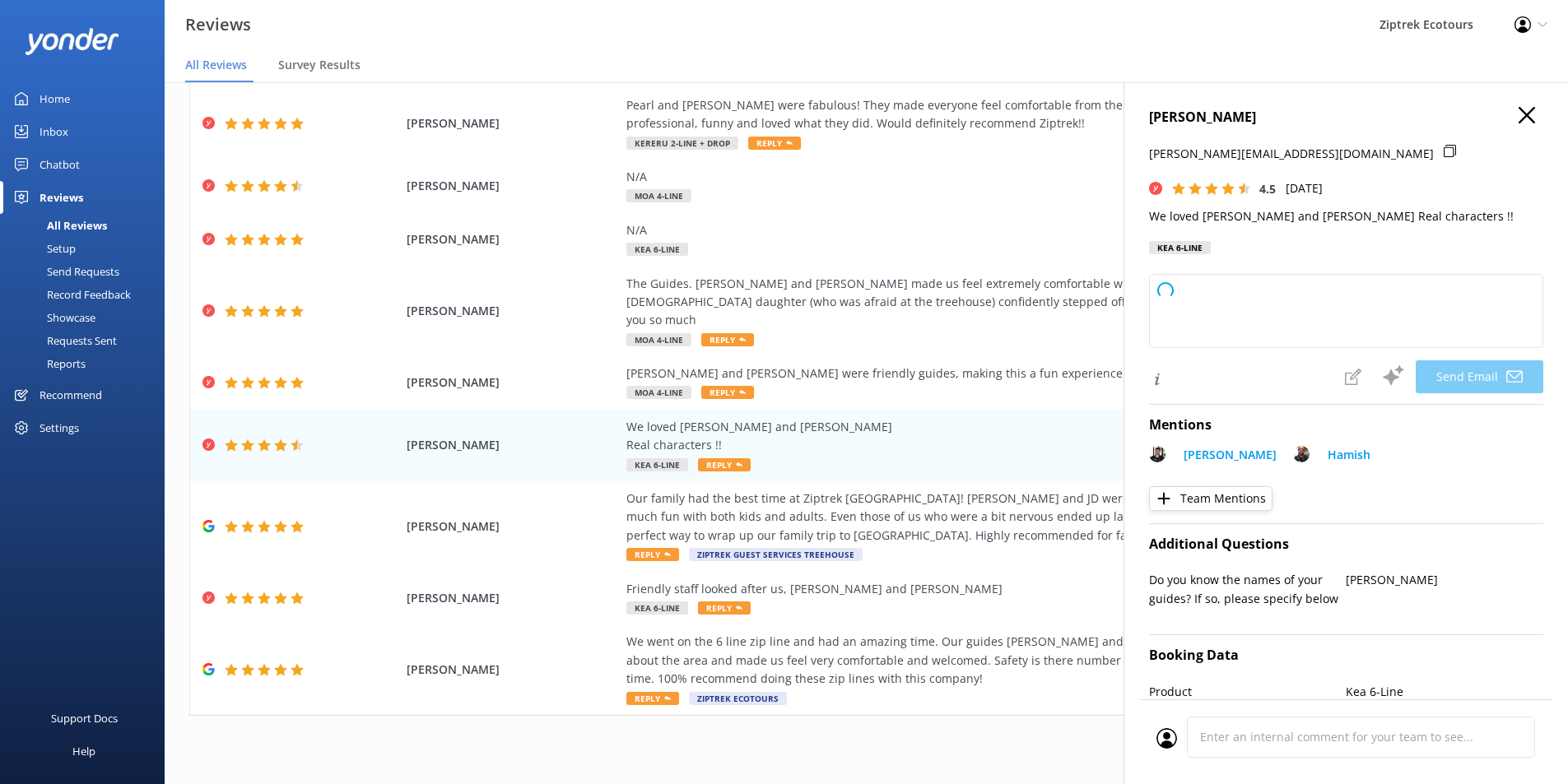
click at [1524, 107] on div "Peter James peter@prjames.net 4.5 Sun, 5th Oct 2025 We loved Rhys and Hamish Re…" at bounding box center [1346, 474] width 444 height 784
click at [1522, 111] on icon "button" at bounding box center [1527, 116] width 17 height 17
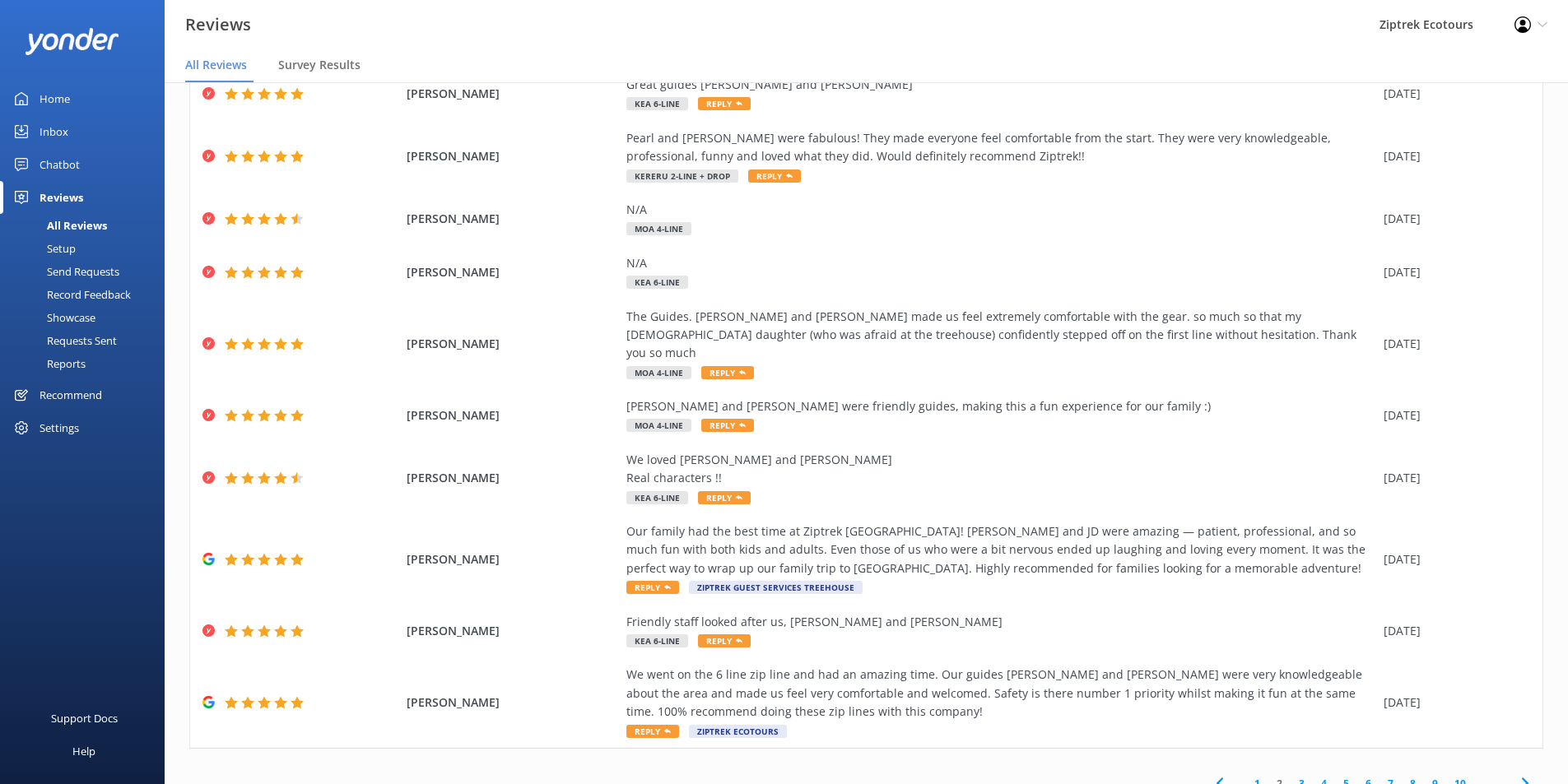
click at [1246, 776] on link "1" at bounding box center [1257, 783] width 22 height 16
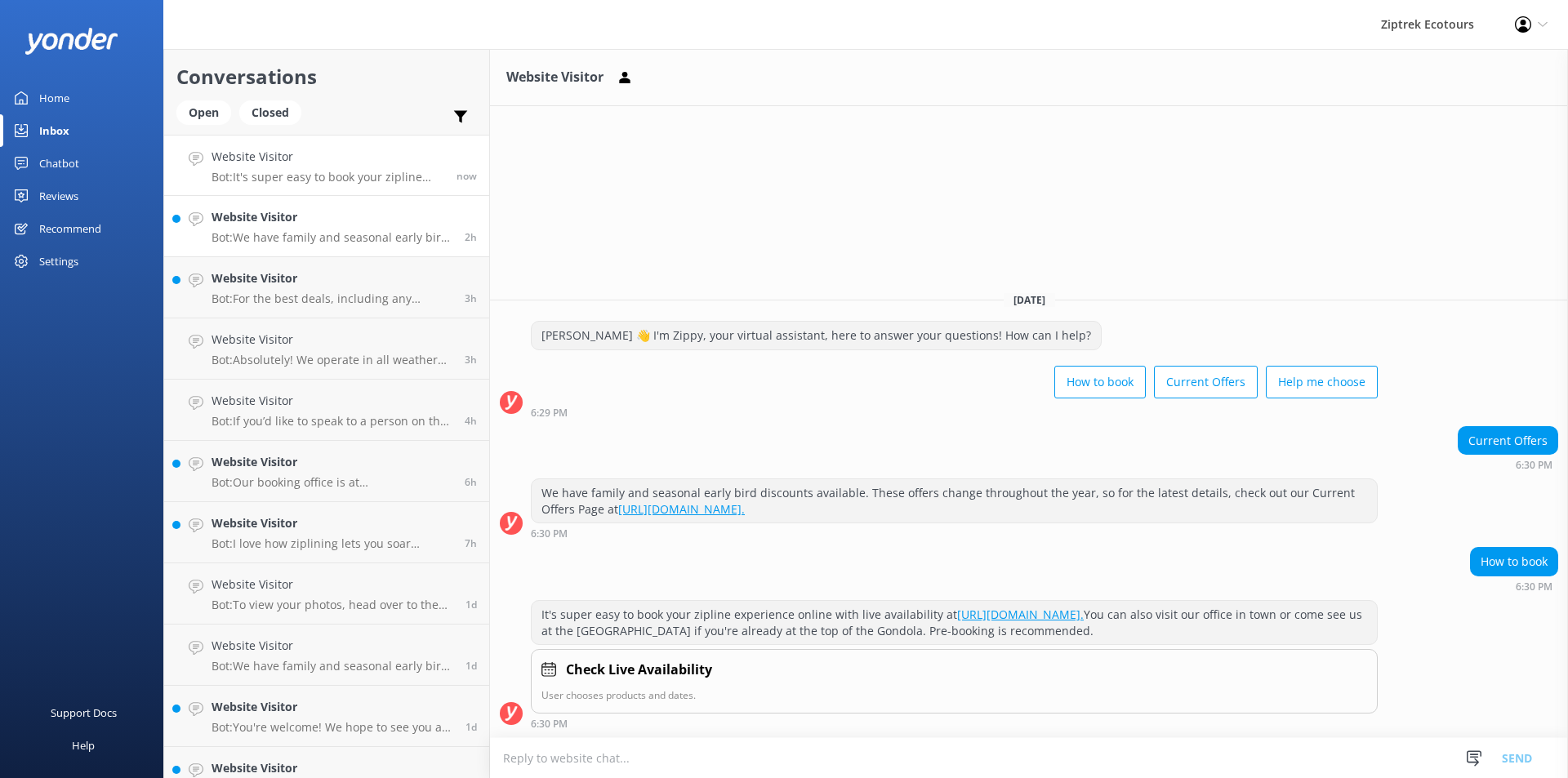
click at [275, 247] on link "Website Visitor Bot: We have family and seasonal early bird discounts available…" at bounding box center [326, 226] width 325 height 61
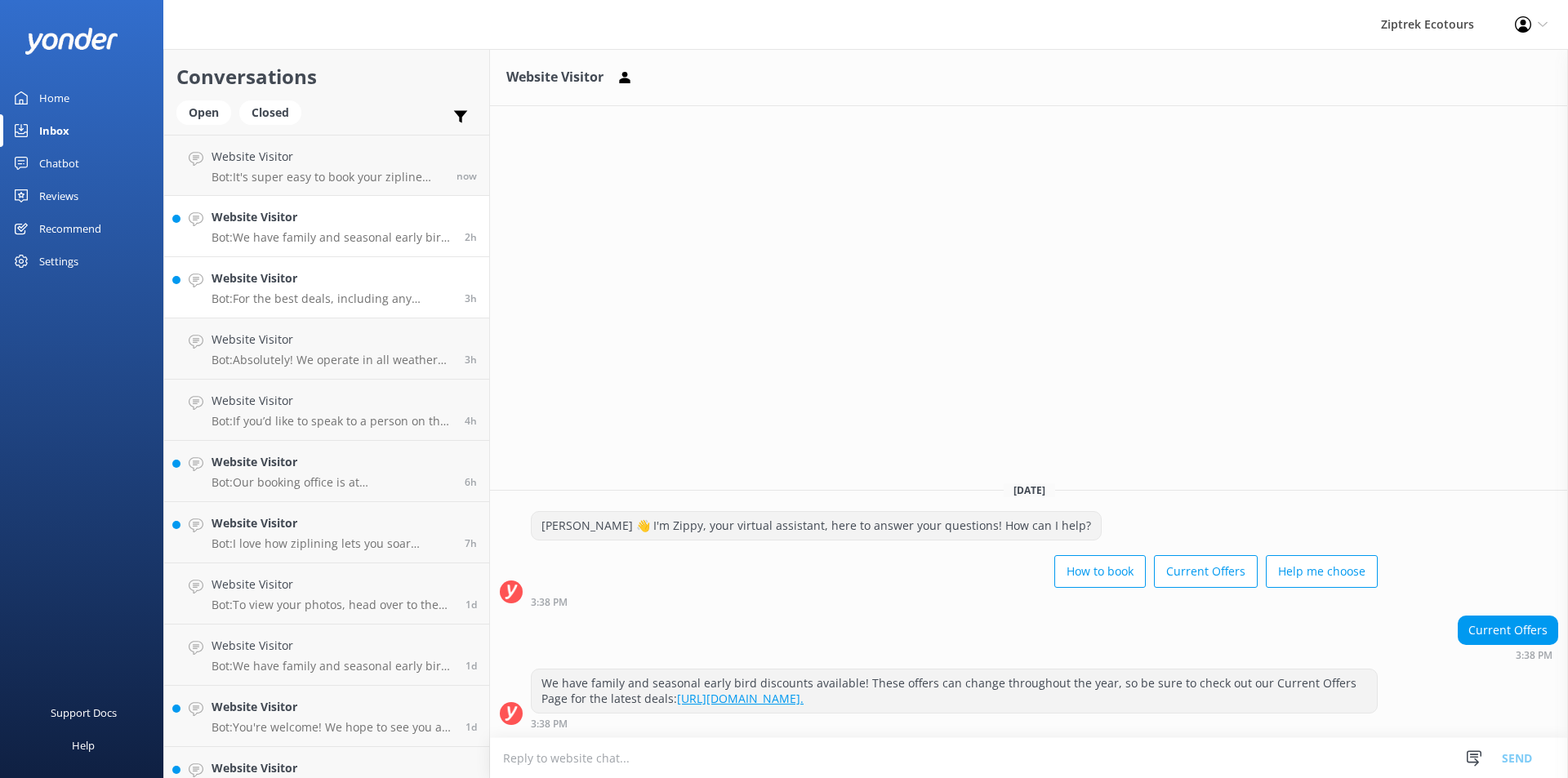
click at [294, 290] on div "Website Visitor Bot: For the best deals, including any available for locals, pl…" at bounding box center [332, 288] width 241 height 36
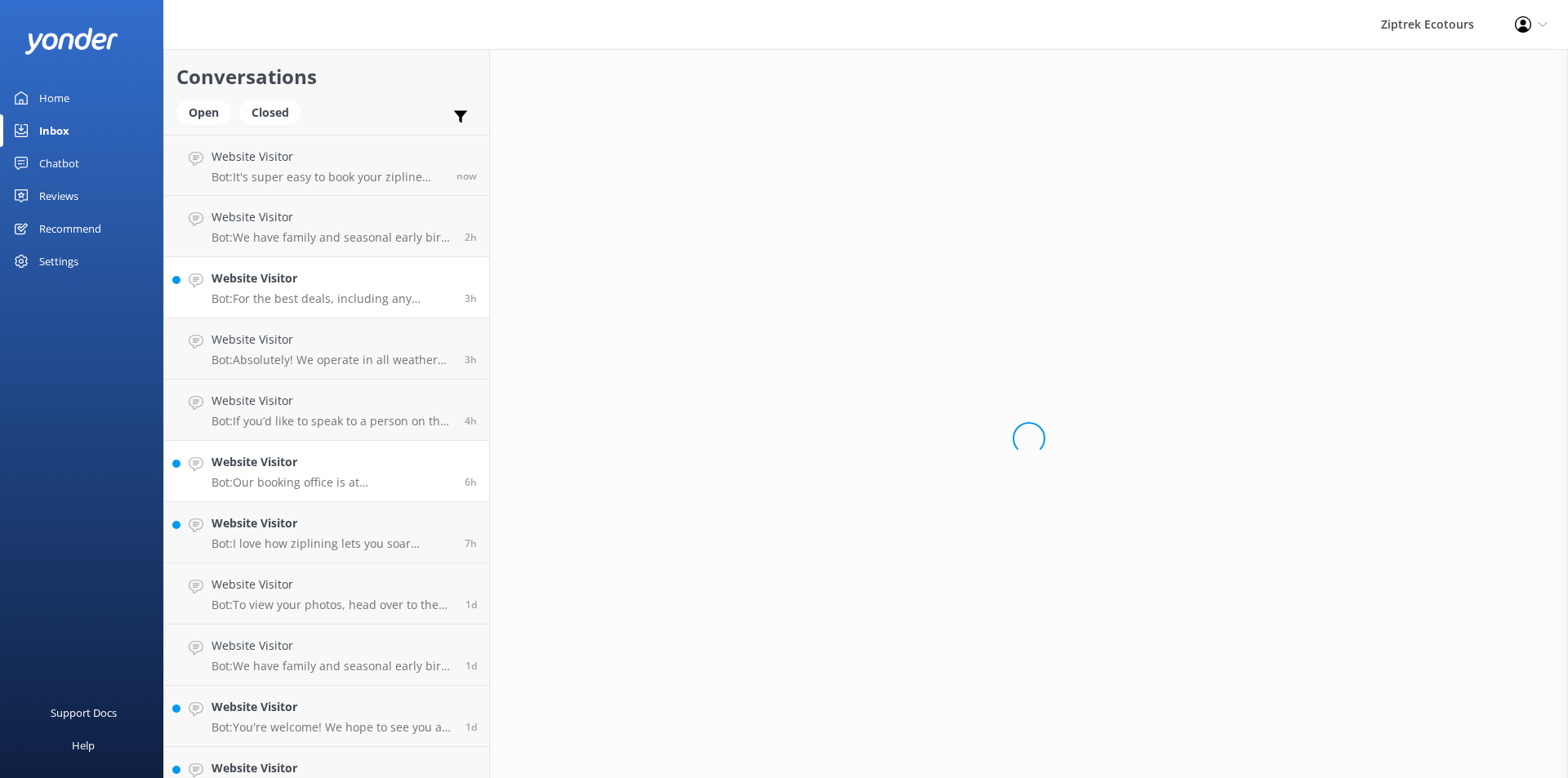
drag, startPoint x: 254, startPoint y: 462, endPoint x: 257, endPoint y: 475, distance: 13.3
click at [255, 463] on h4 "Website Visitor" at bounding box center [332, 462] width 241 height 18
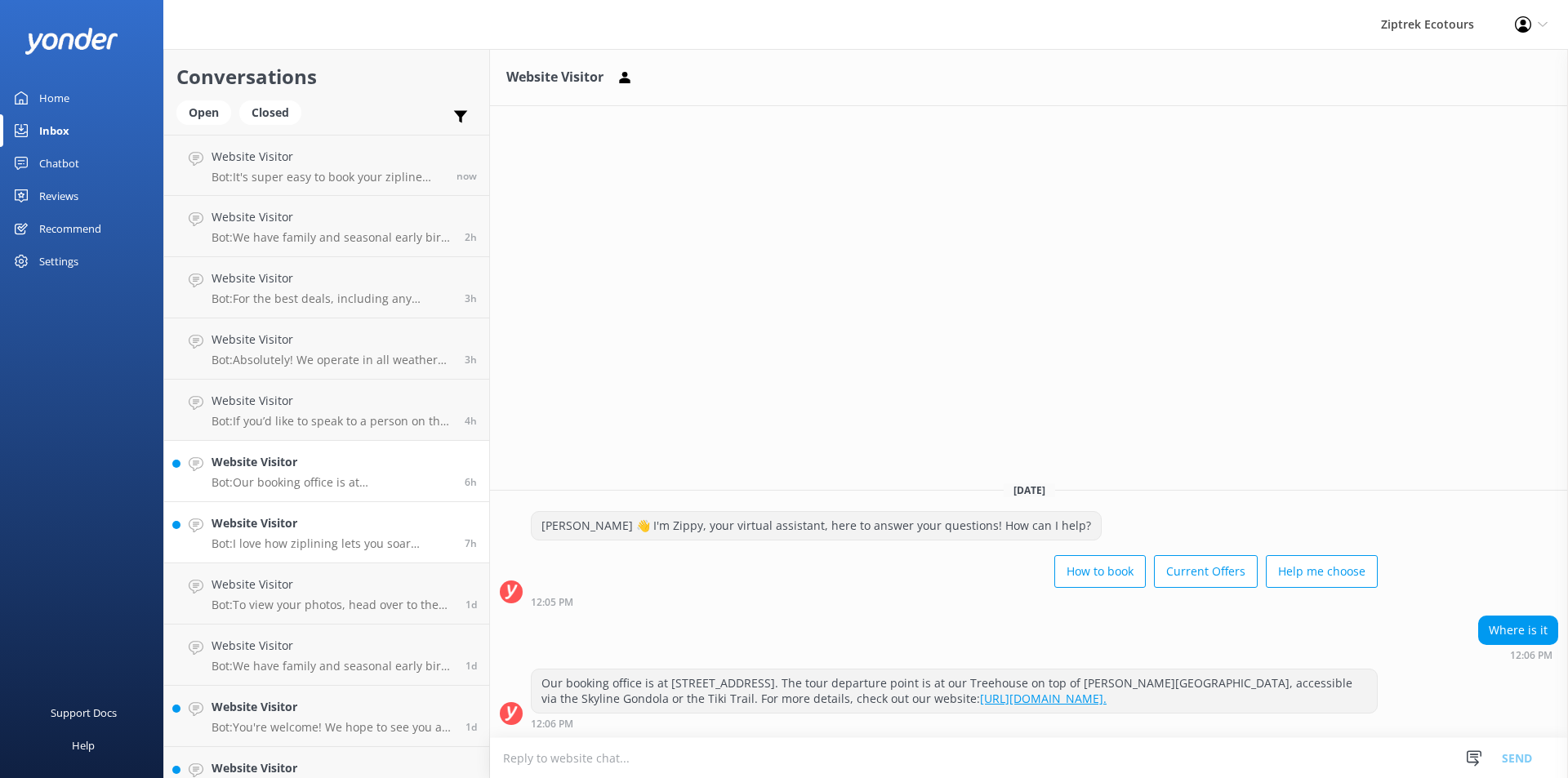
click at [293, 562] on link "Website Visitor Bot: I love how ziplining lets you soar through the treetops an…" at bounding box center [326, 533] width 325 height 61
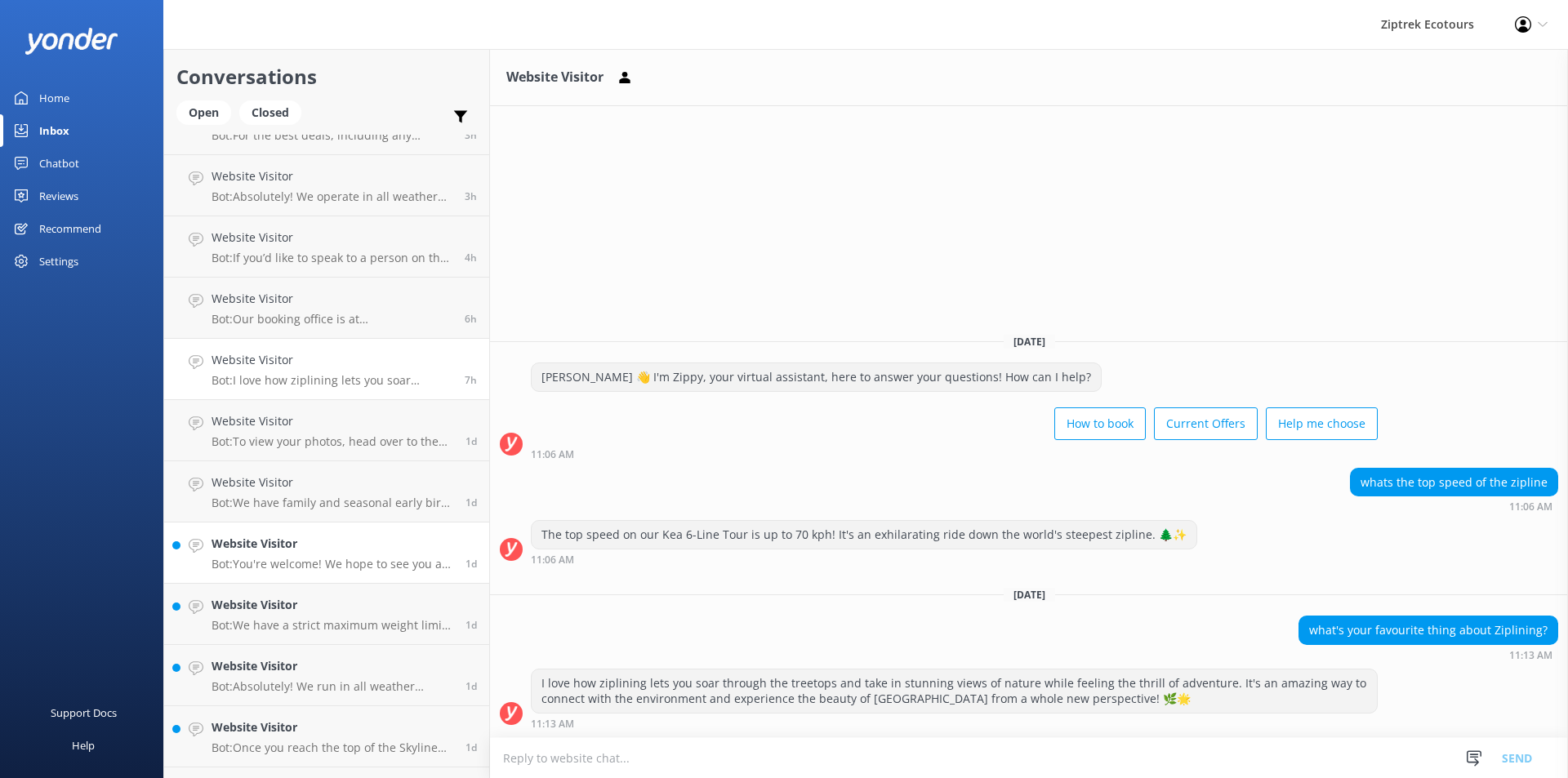
click at [355, 562] on p "Bot: You're welcome! We hope to see you at Ziptrek Ecotours soon!" at bounding box center [332, 564] width 242 height 15
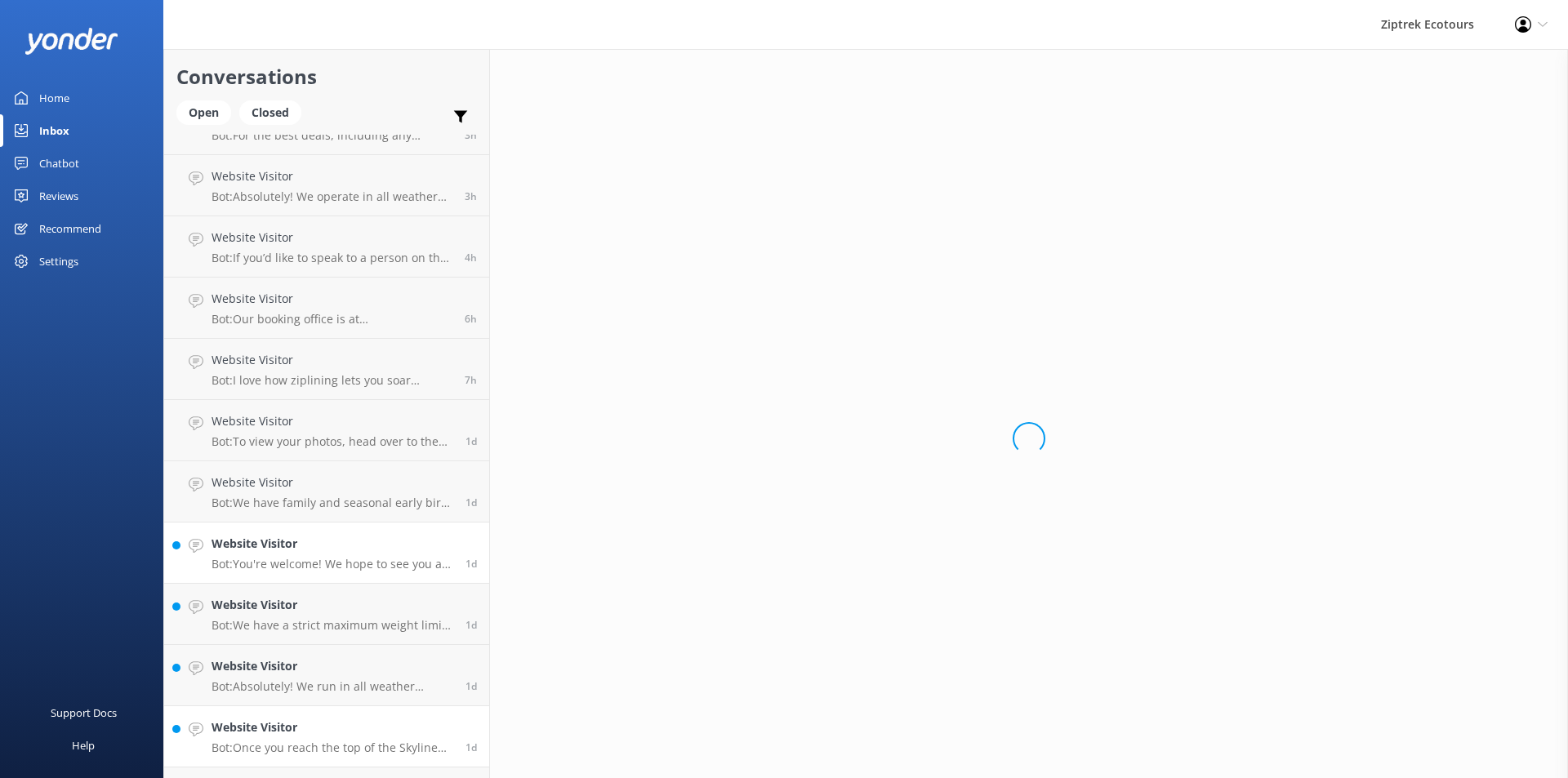
scroll to position [326, 0]
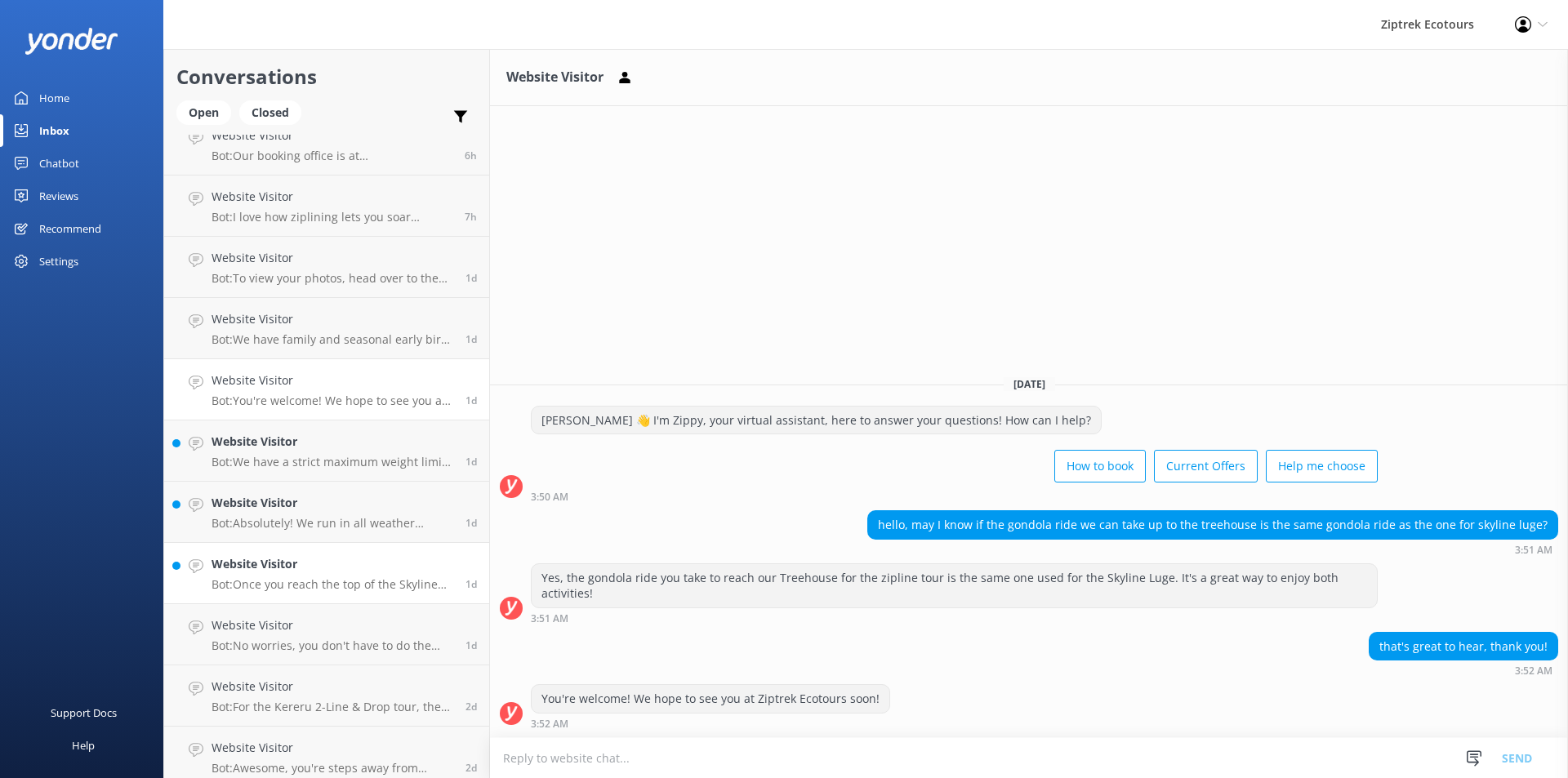
click at [293, 596] on link "Website Visitor Bot: Once you reach the top of the Skyline Gondola, our Ziptrek…" at bounding box center [326, 574] width 325 height 61
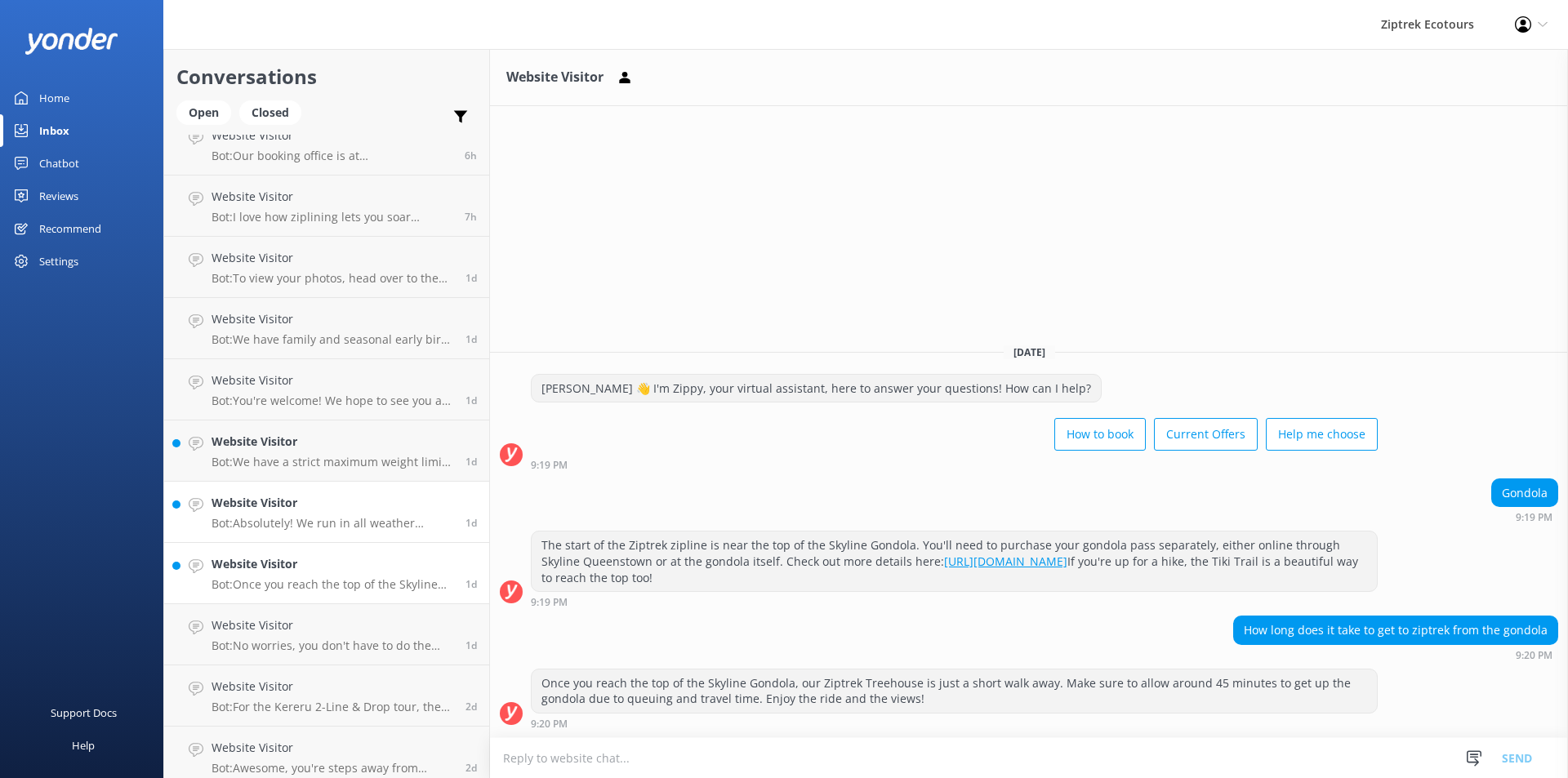
click at [306, 521] on p "Bot: Absolutely! We run in all weather conditions, including rain. It's all par…" at bounding box center [332, 524] width 242 height 15
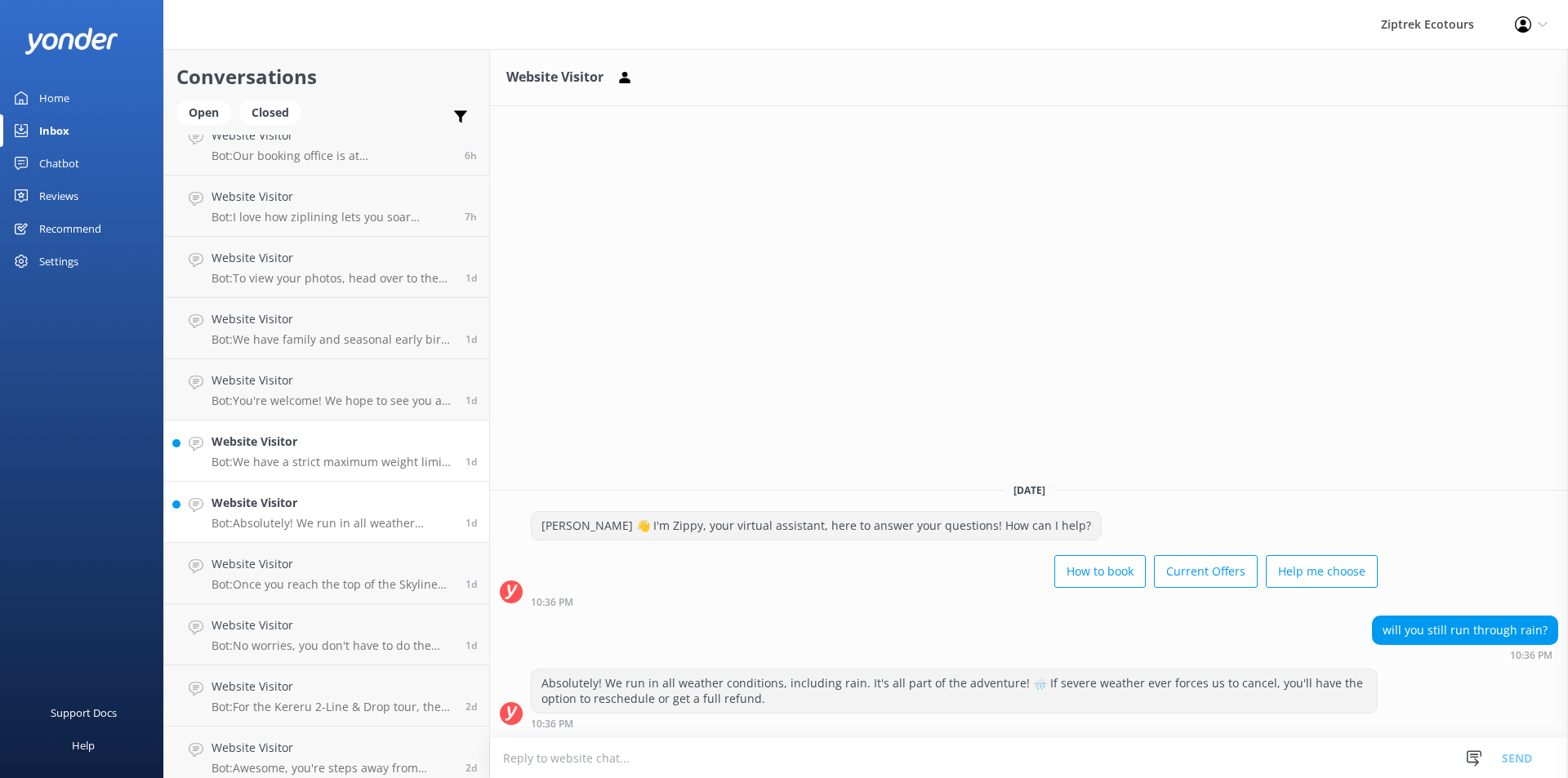
click at [316, 466] on p "Bot: We have a strict maximum weight limit of 125kg (275lbs) for all tours. Saf…" at bounding box center [332, 462] width 242 height 15
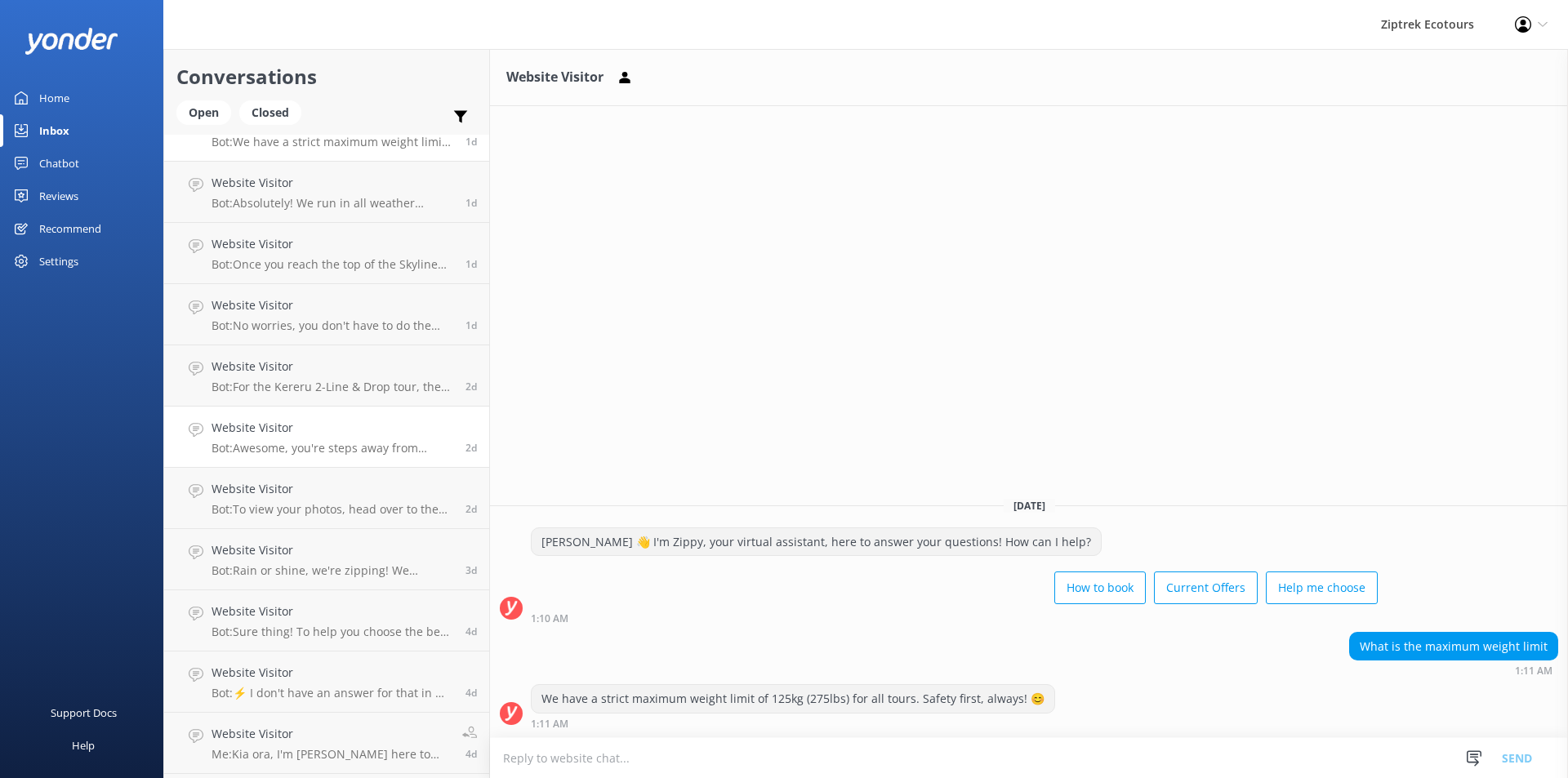
click at [316, 419] on h4 "Website Visitor" at bounding box center [332, 428] width 242 height 18
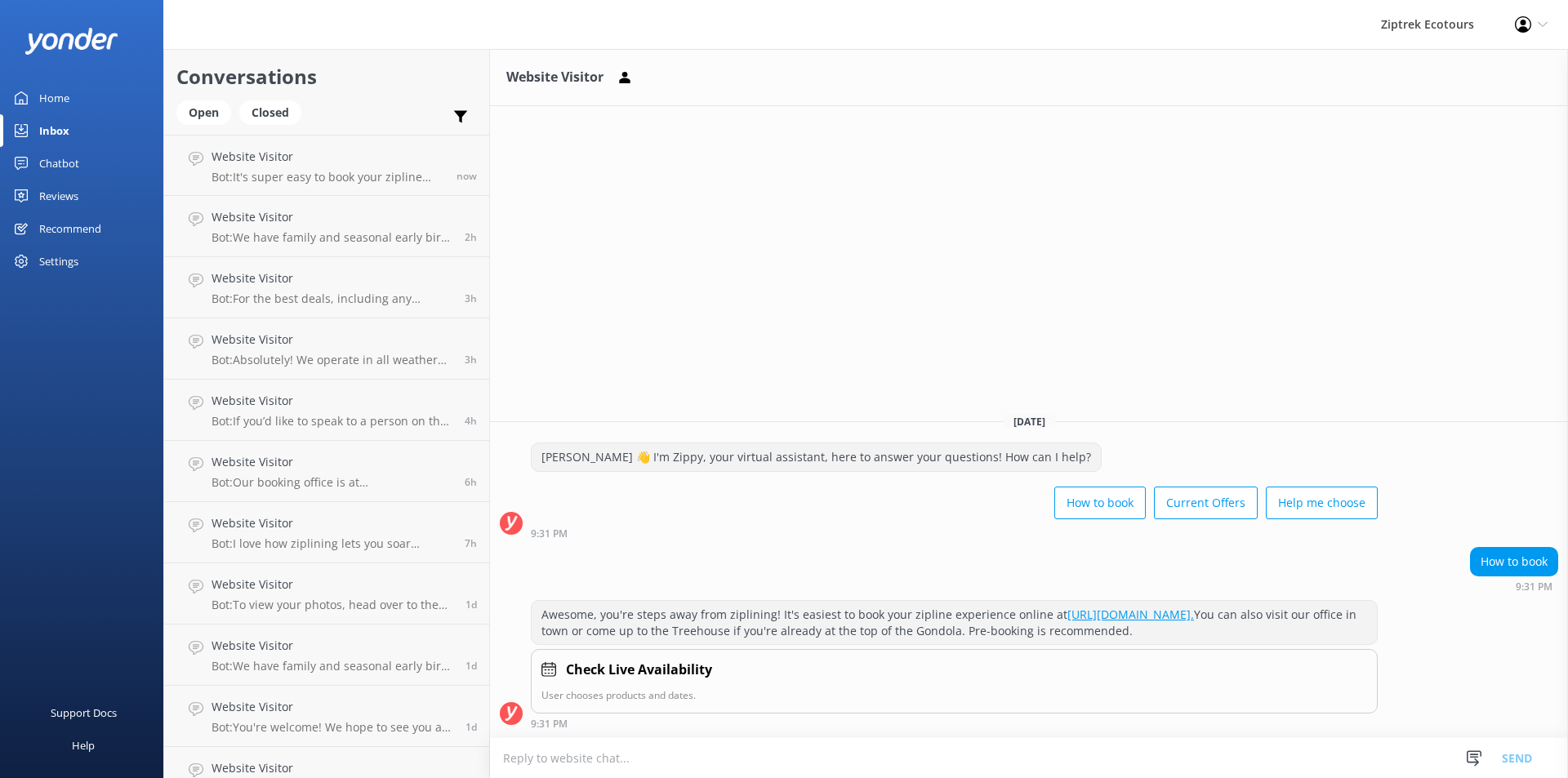
click at [98, 87] on link "Home" at bounding box center [81, 98] width 163 height 33
